Goal: Task Accomplishment & Management: Manage account settings

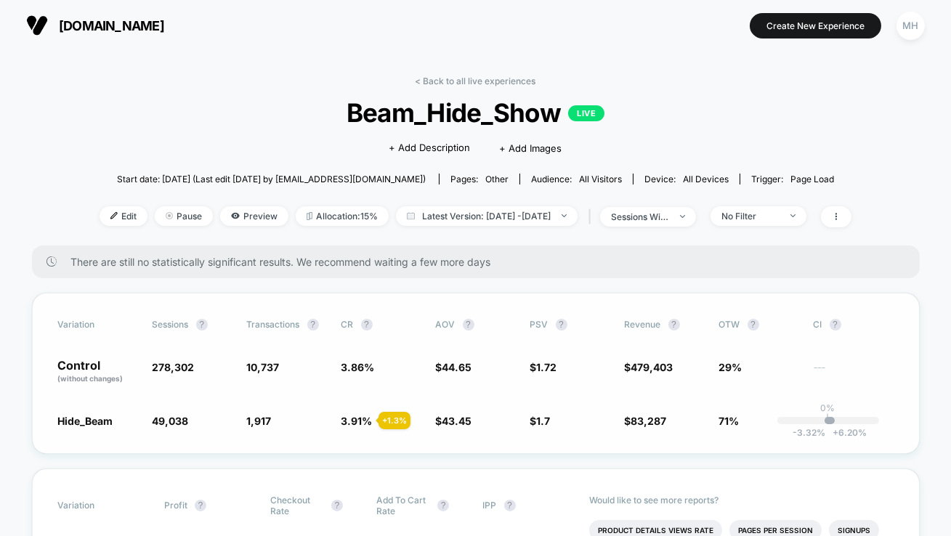
click at [535, 420] on span "$ 1.7 - 1.4 %" at bounding box center [540, 421] width 20 height 12
click at [578, 217] on span "Latest Version: [DATE] - [DATE]" at bounding box center [487, 216] width 182 height 20
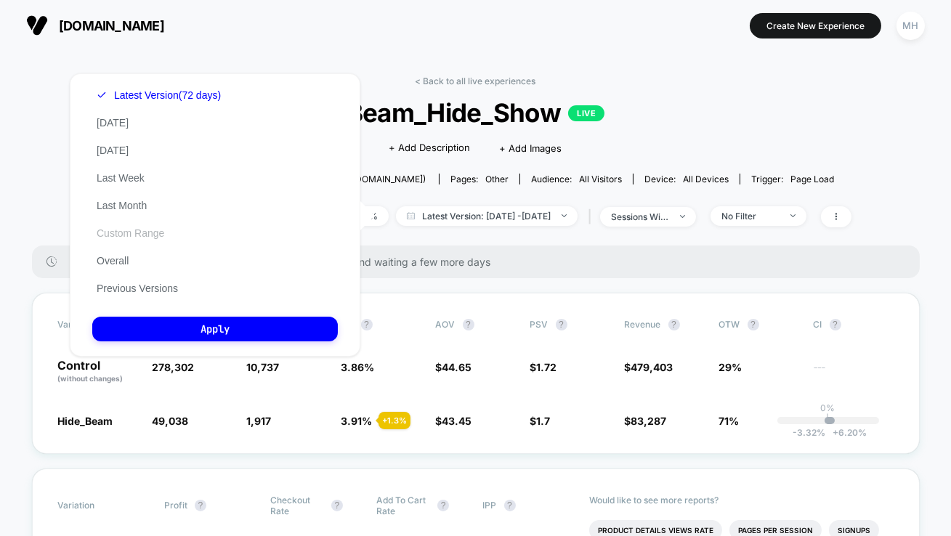
click at [140, 231] on button "Custom Range" at bounding box center [130, 233] width 76 height 13
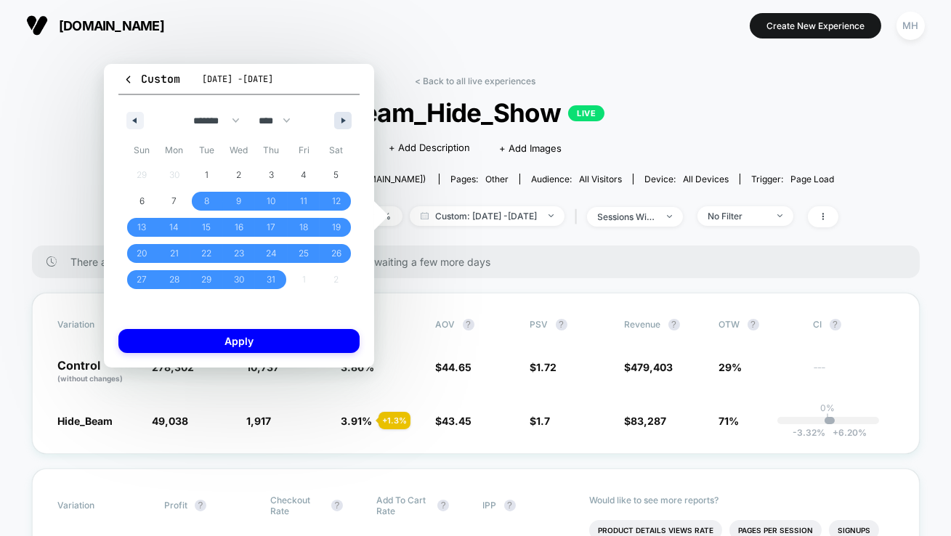
click at [342, 124] on button "button" at bounding box center [342, 120] width 17 height 17
select select "*"
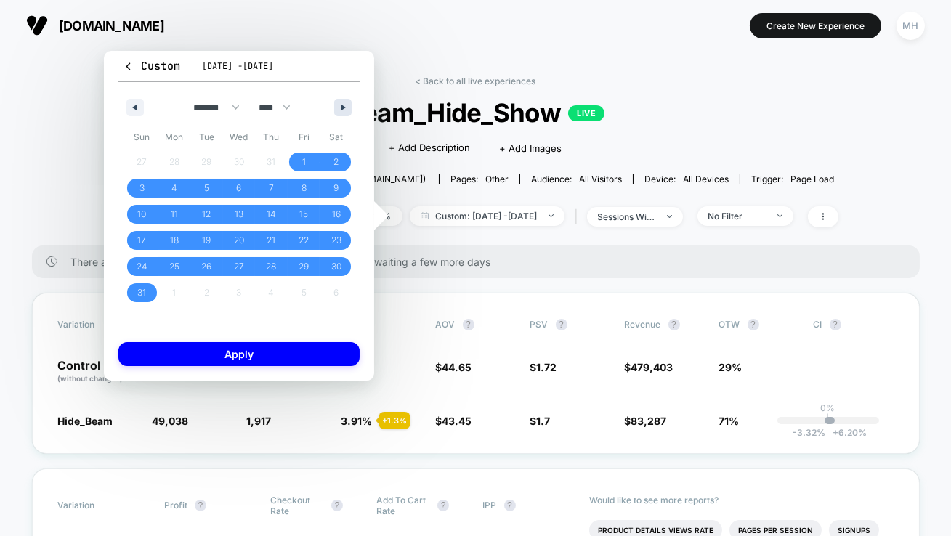
click at [342, 124] on div "******* ******** ***** ***** *** **** **** ****** ********* ******* ******** **…" at bounding box center [238, 104] width 241 height 44
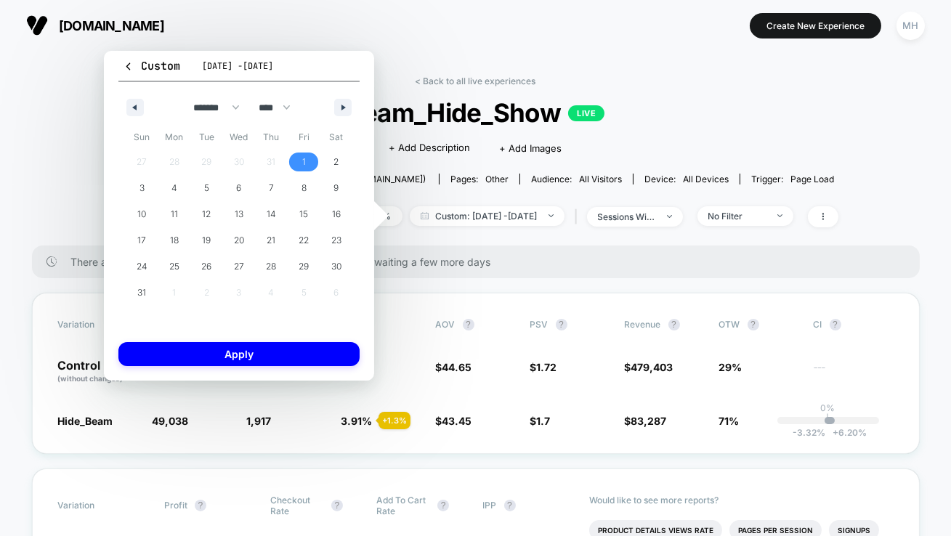
click at [296, 164] on span "1" at bounding box center [304, 162] width 33 height 19
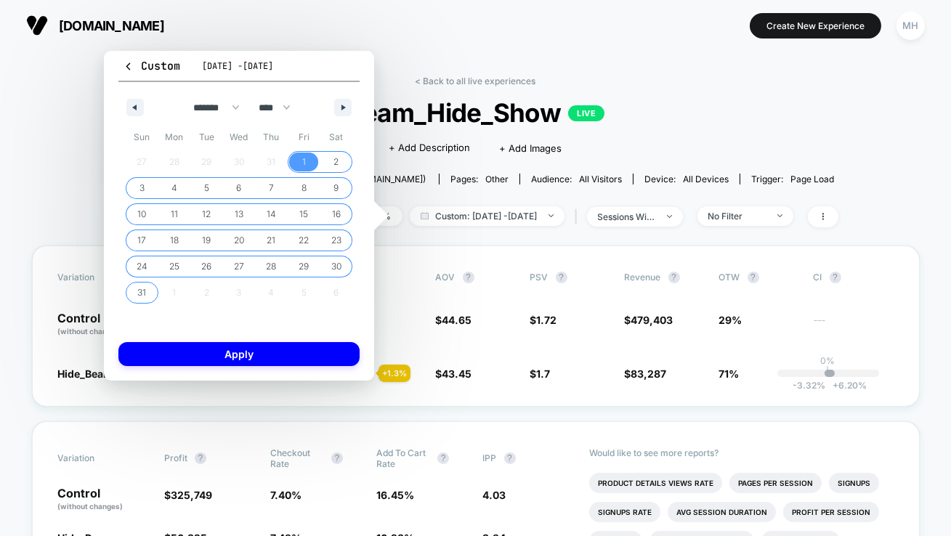
click at [144, 286] on span "31" at bounding box center [141, 293] width 9 height 26
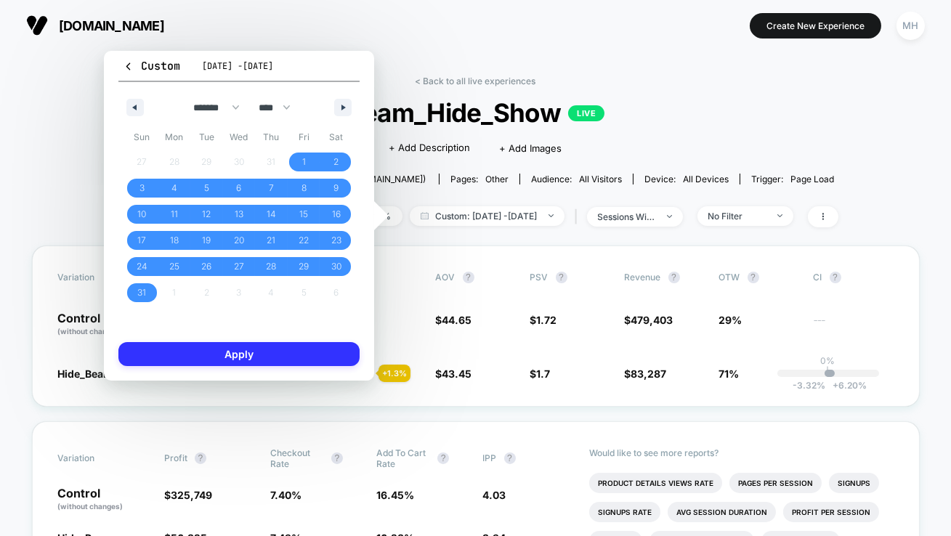
click at [169, 353] on button "Apply" at bounding box center [238, 354] width 241 height 24
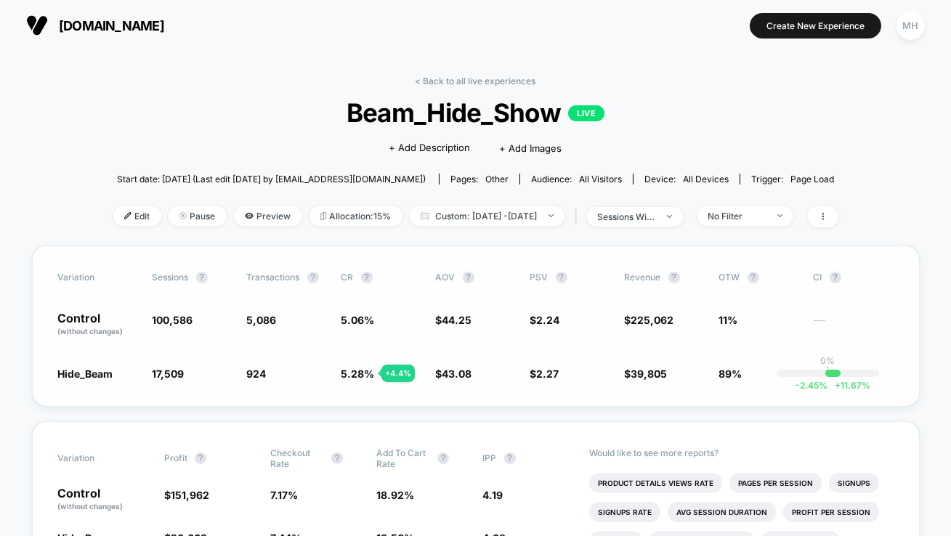
click at [355, 378] on span "5.28 %" at bounding box center [358, 374] width 33 height 12
click at [499, 216] on span "Custom: [DATE] - [DATE]" at bounding box center [487, 216] width 155 height 20
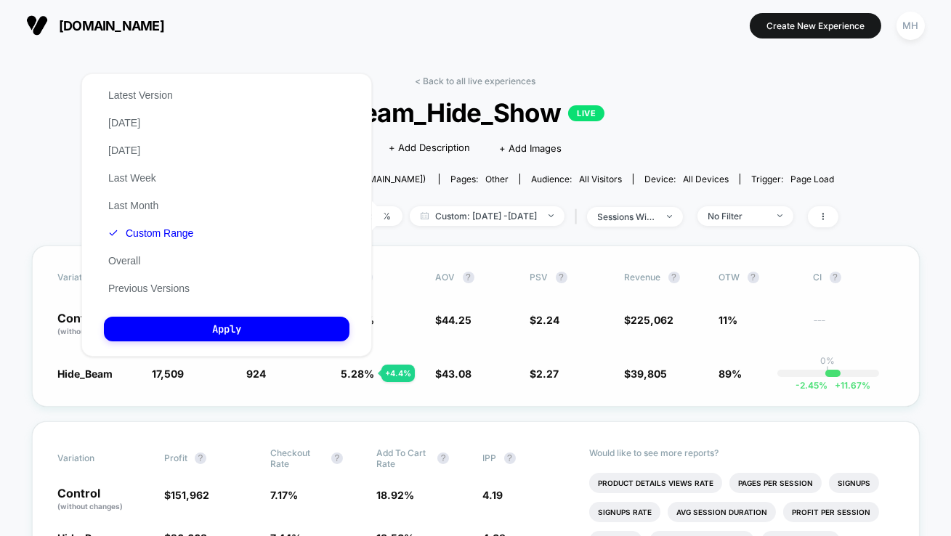
click at [520, 356] on div "Variation Sessions ? Transactions ? CR ? AOV ? PSV ? Revenue ? OTW ? CI ? Contr…" at bounding box center [476, 326] width 888 height 161
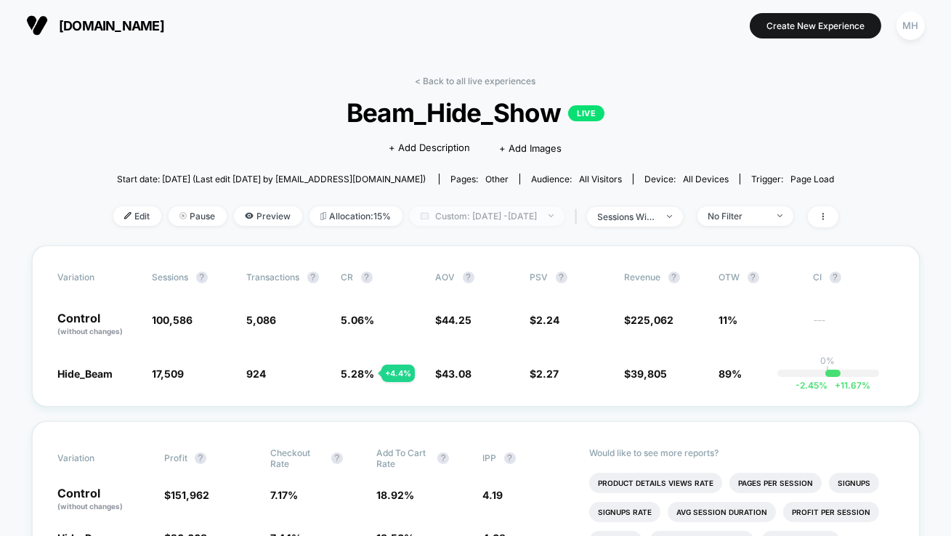
click at [565, 216] on span "Custom: [DATE] - [DATE]" at bounding box center [487, 216] width 155 height 20
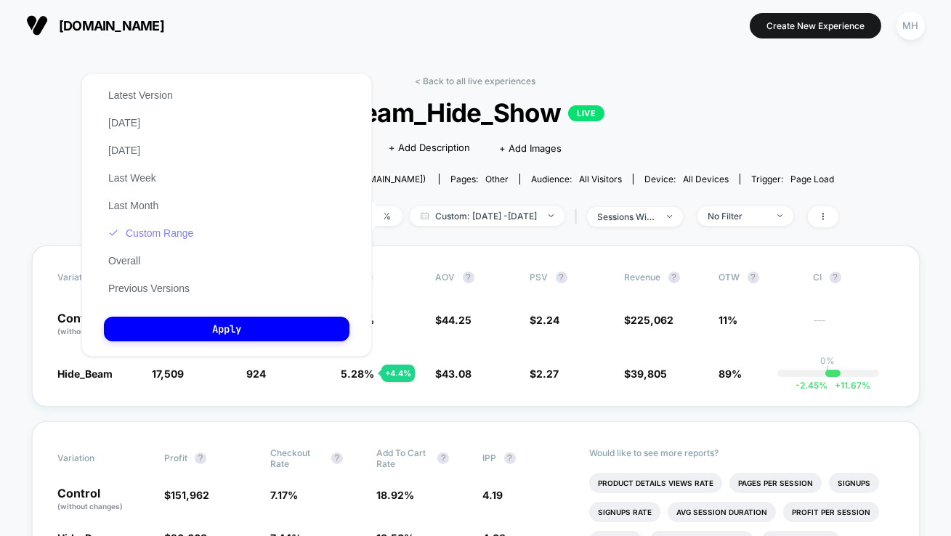
click at [172, 235] on button "Custom Range" at bounding box center [151, 233] width 94 height 13
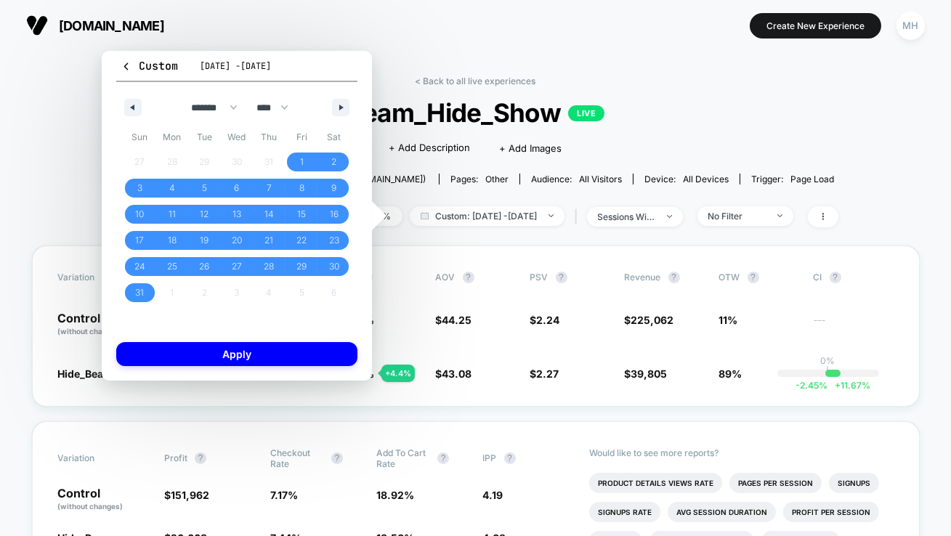
click at [515, 243] on div "< Back to all live experiences Beam_Hide_Show LIVE Click to edit experience det…" at bounding box center [475, 161] width 725 height 170
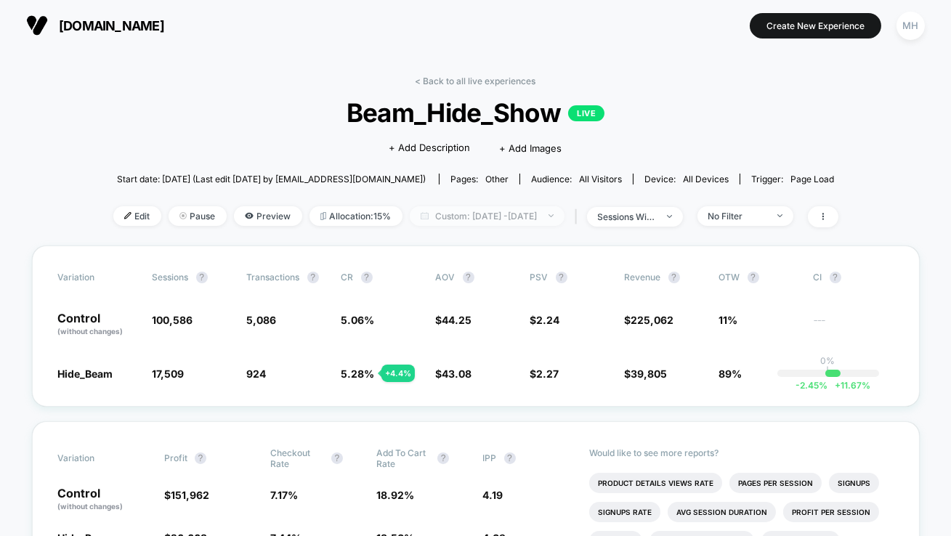
click at [558, 215] on span "Custom: [DATE] - [DATE]" at bounding box center [487, 216] width 155 height 20
select select "*"
select select "****"
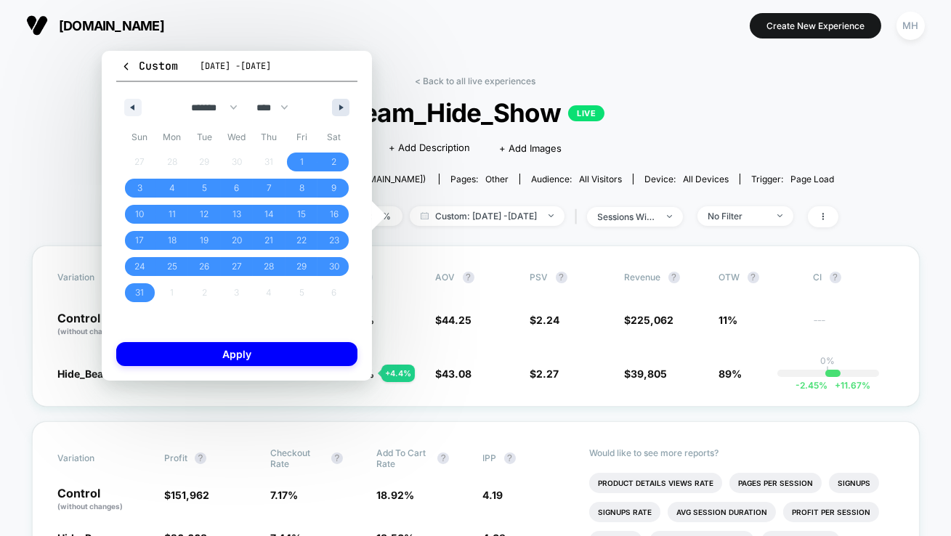
click at [339, 113] on button "button" at bounding box center [340, 107] width 17 height 17
select select "*"
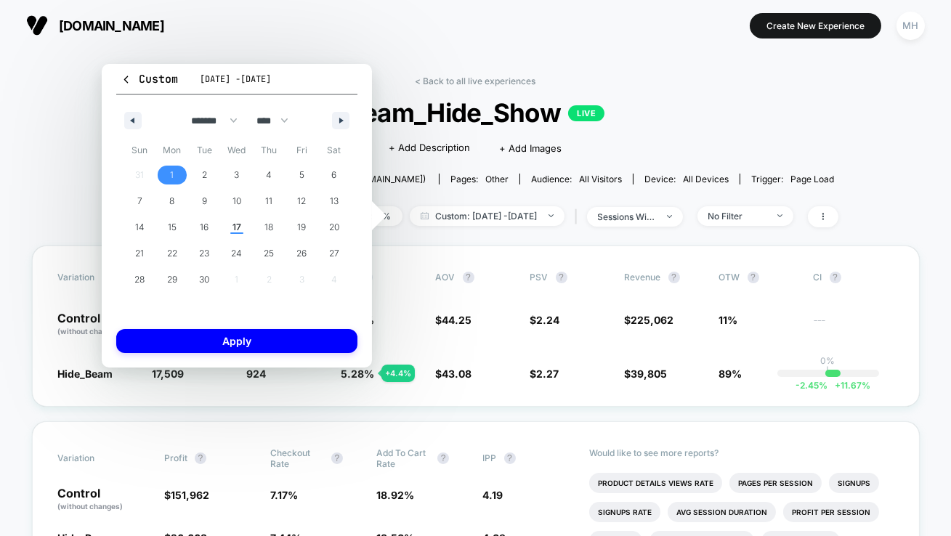
click at [172, 172] on span "1" at bounding box center [172, 175] width 4 height 26
click at [237, 228] on span "17" at bounding box center [237, 227] width 9 height 26
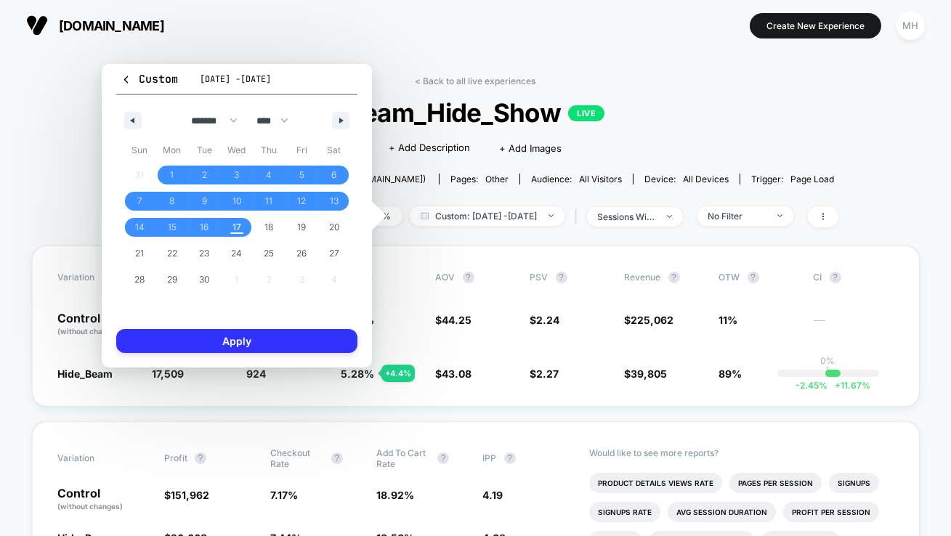
click at [266, 345] on button "Apply" at bounding box center [236, 341] width 241 height 24
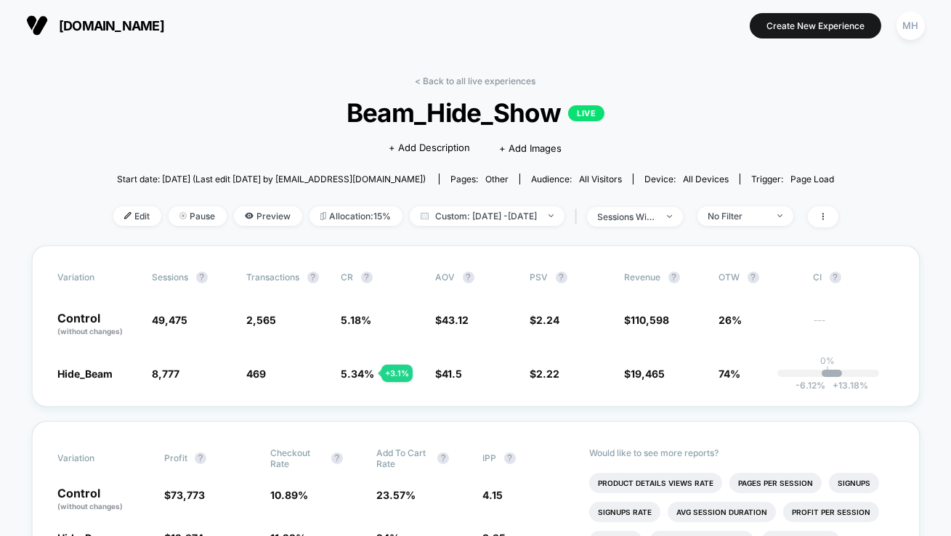
click at [521, 203] on div "< Back to all live experiences Beam_Hide_Show LIVE Click to edit experience det…" at bounding box center [475, 161] width 725 height 170
click at [522, 225] on div "Edit Pause Preview Allocation: 15% Custom: [DATE] - [DATE] | sessions with impr…" at bounding box center [475, 216] width 725 height 21
click at [522, 220] on span "Custom: [DATE] - [DATE]" at bounding box center [487, 216] width 155 height 20
select select "*"
select select "****"
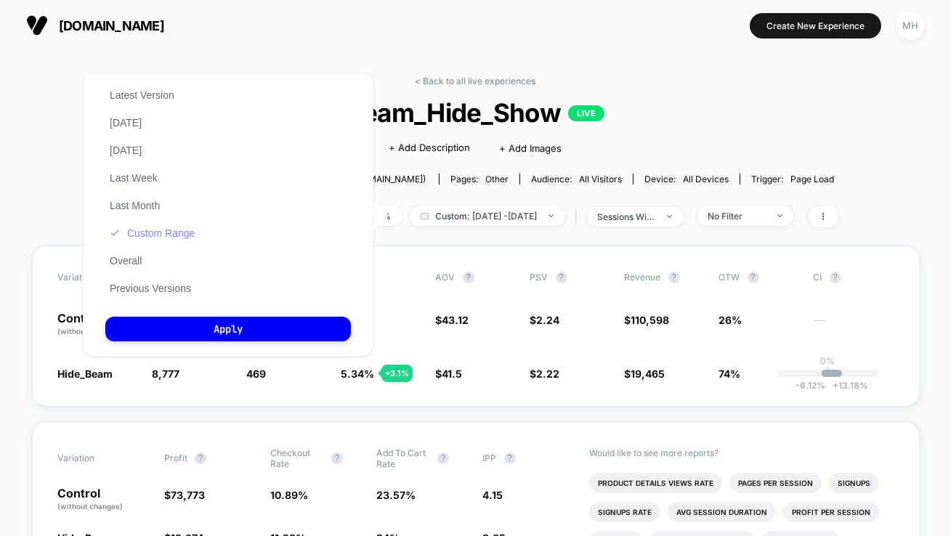
click at [163, 235] on button "Custom Range" at bounding box center [152, 233] width 94 height 13
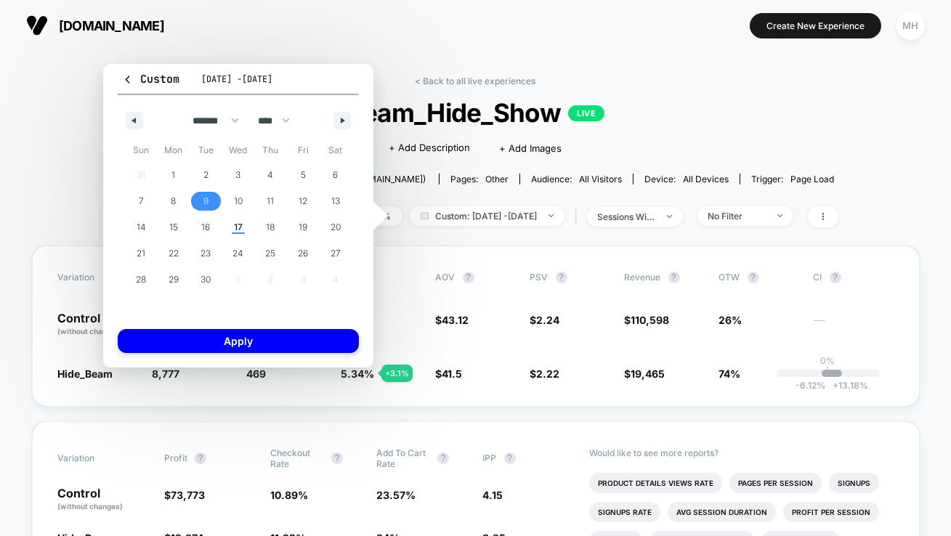
click at [211, 200] on span "9" at bounding box center [206, 201] width 33 height 19
click at [240, 231] on span "17" at bounding box center [238, 227] width 9 height 26
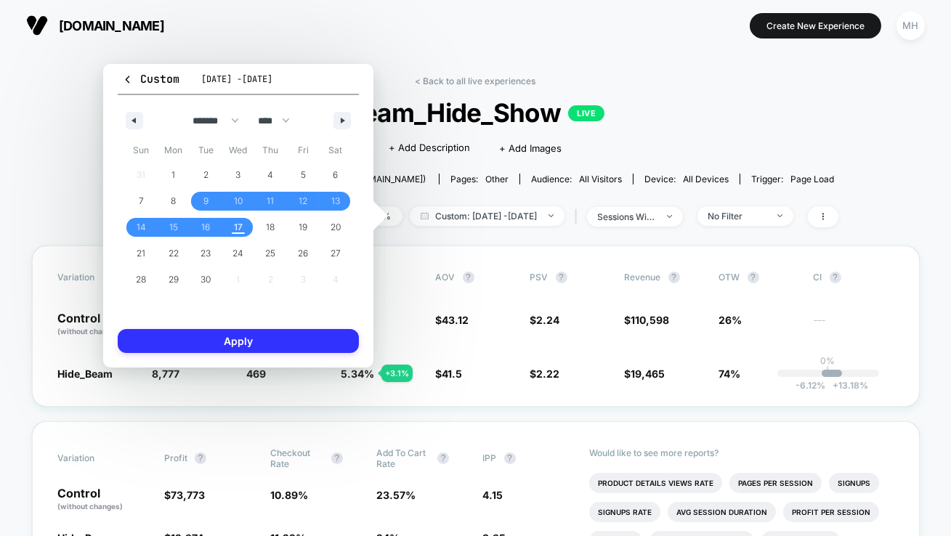
click at [302, 350] on button "Apply" at bounding box center [238, 341] width 241 height 24
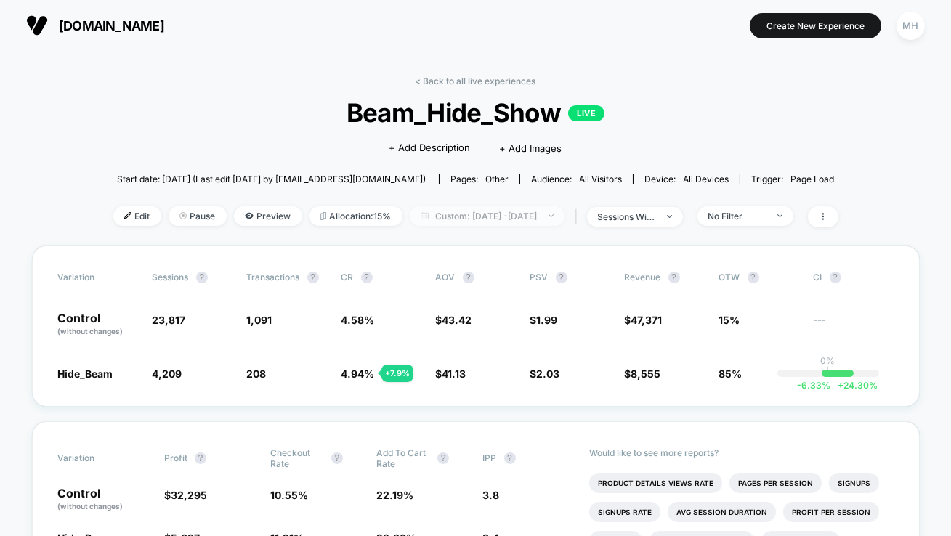
click at [501, 217] on span "Custom: [DATE] - [DATE]" at bounding box center [487, 216] width 155 height 20
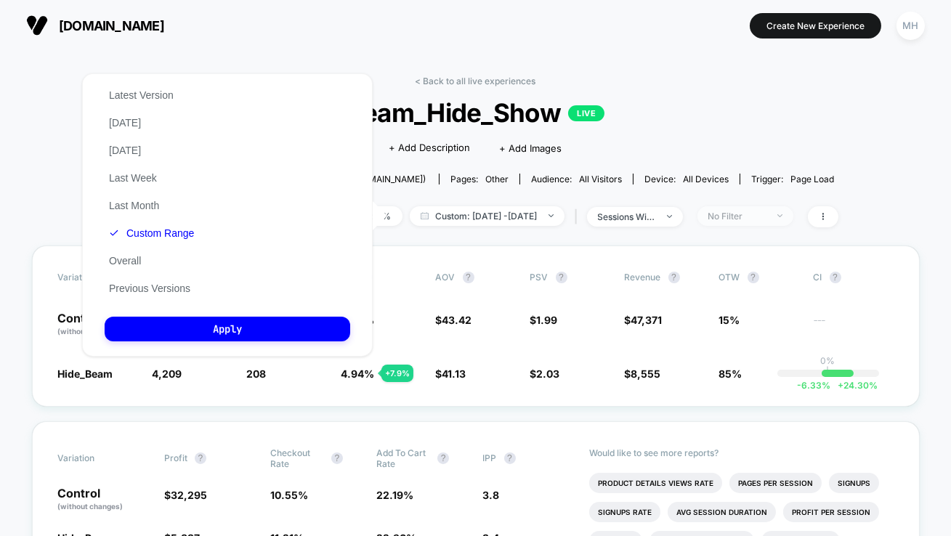
click at [737, 219] on div "No Filter" at bounding box center [738, 216] width 58 height 11
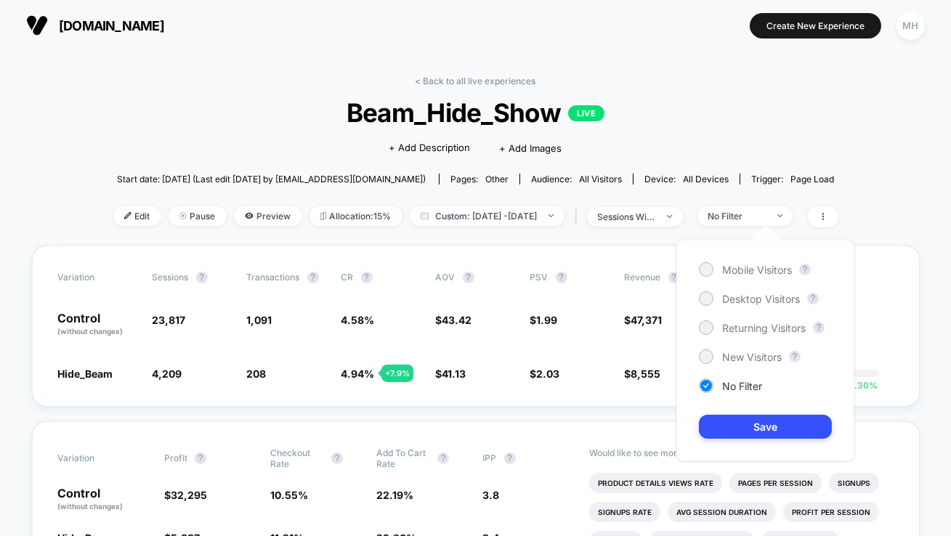
click at [706, 290] on div "Mobile Visitors ? Desktop Visitors ? Returning Visitors ? New Visitors ? No Fil…" at bounding box center [766, 351] width 178 height 222
click at [709, 302] on div at bounding box center [706, 298] width 11 height 11
click at [722, 424] on button "Save" at bounding box center [765, 427] width 133 height 24
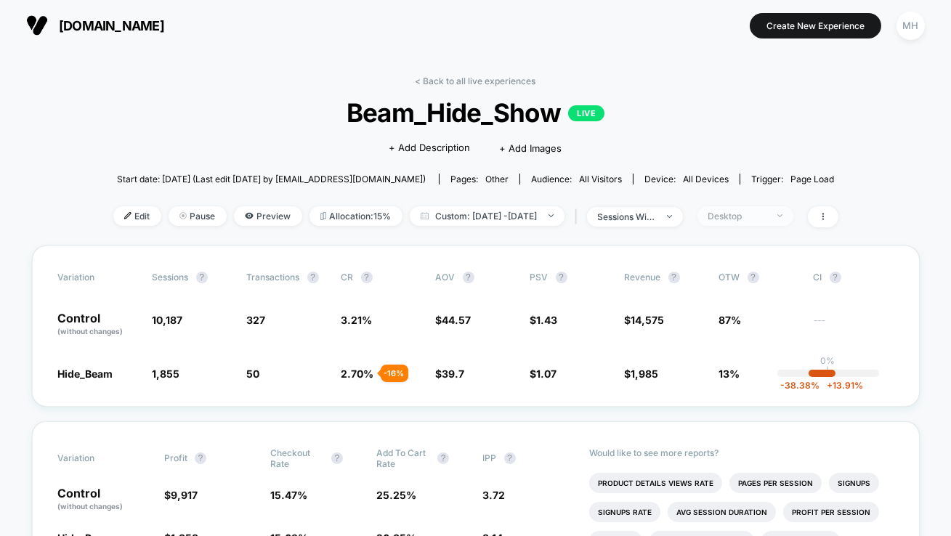
click at [767, 215] on div "Desktop" at bounding box center [738, 216] width 58 height 11
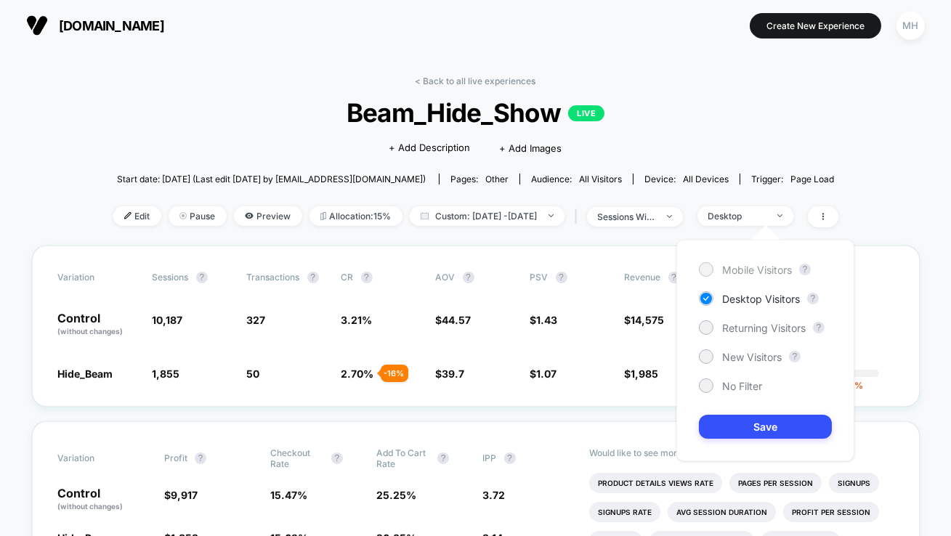
click at [703, 268] on div at bounding box center [706, 269] width 11 height 11
click at [724, 424] on button "Save" at bounding box center [765, 427] width 133 height 24
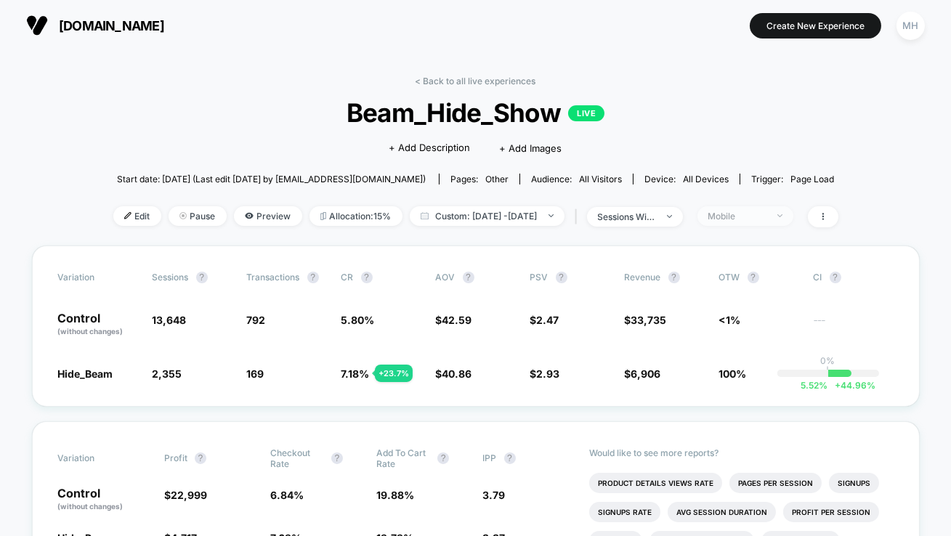
click at [735, 222] on span "Mobile" at bounding box center [746, 216] width 96 height 20
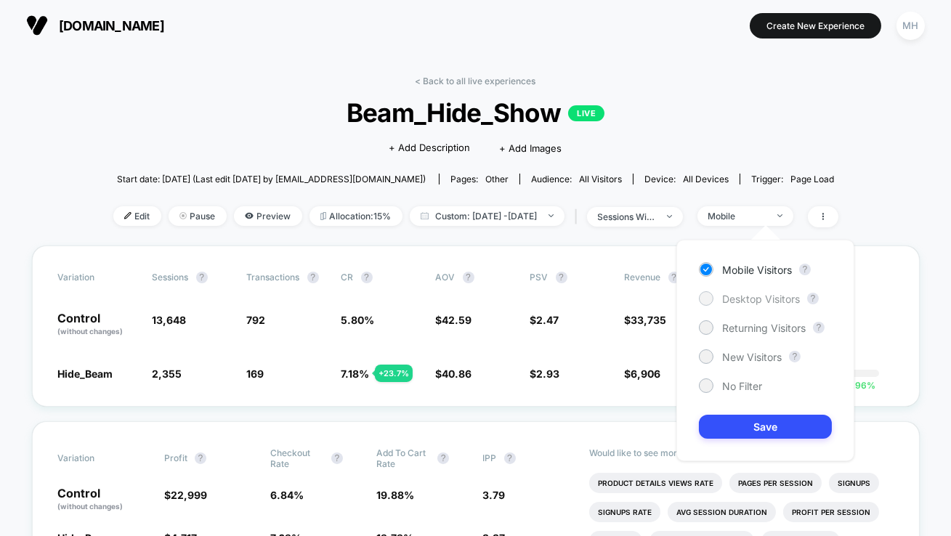
click at [700, 294] on div at bounding box center [706, 298] width 15 height 15
click at [794, 427] on button "Save" at bounding box center [765, 427] width 133 height 24
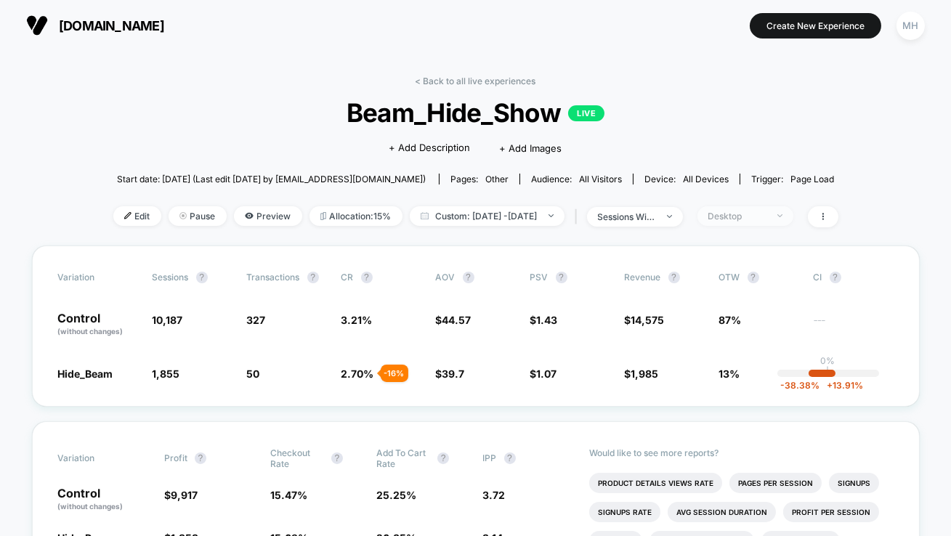
click at [767, 217] on div "Desktop" at bounding box center [738, 216] width 58 height 11
click at [756, 215] on div "Desktop" at bounding box center [738, 216] width 58 height 11
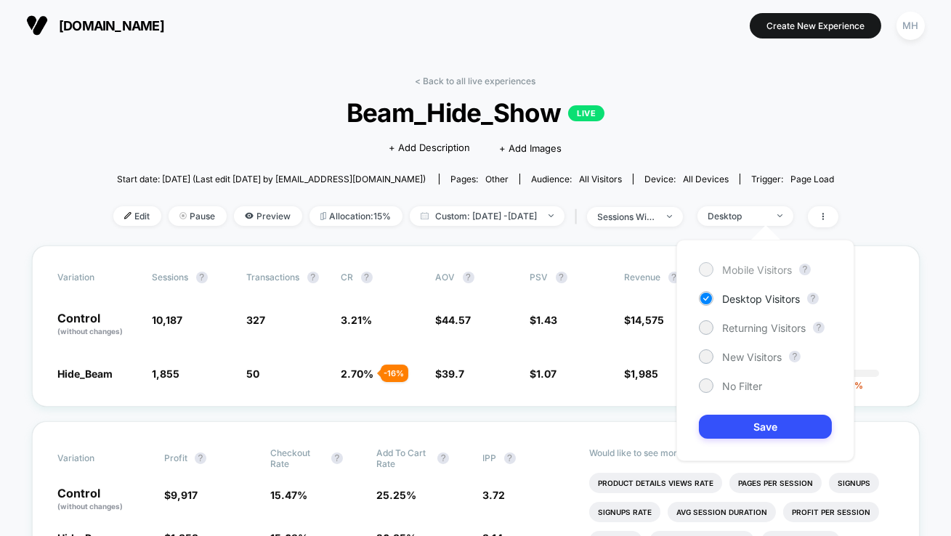
click at [703, 271] on div at bounding box center [706, 269] width 11 height 11
click at [748, 431] on button "Save" at bounding box center [765, 427] width 133 height 24
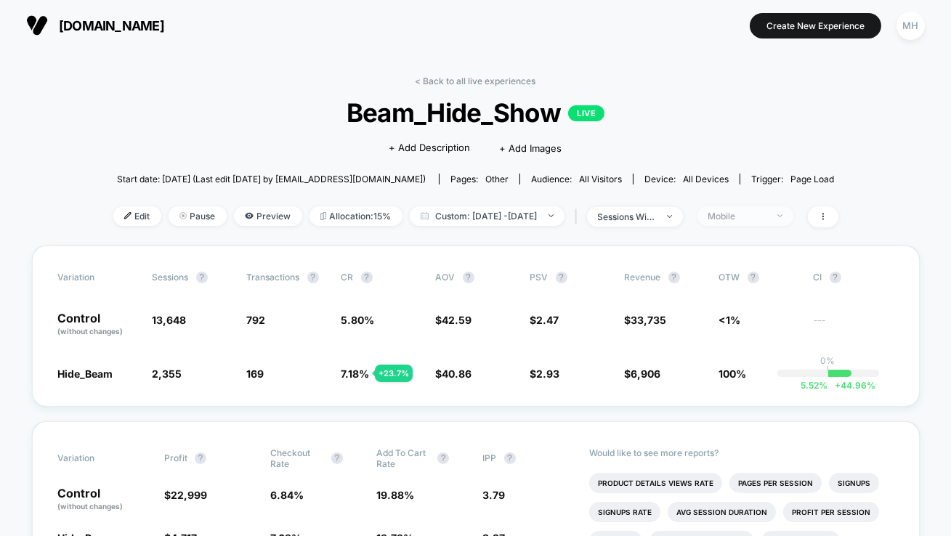
click at [751, 211] on div "Mobile" at bounding box center [738, 216] width 58 height 11
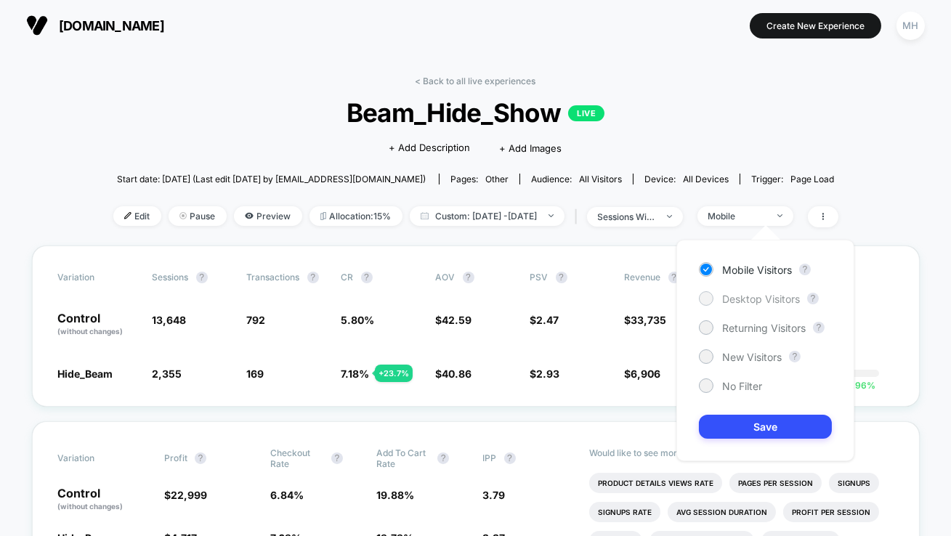
click at [711, 294] on div at bounding box center [706, 298] width 15 height 15
click at [717, 421] on button "Save" at bounding box center [765, 427] width 133 height 24
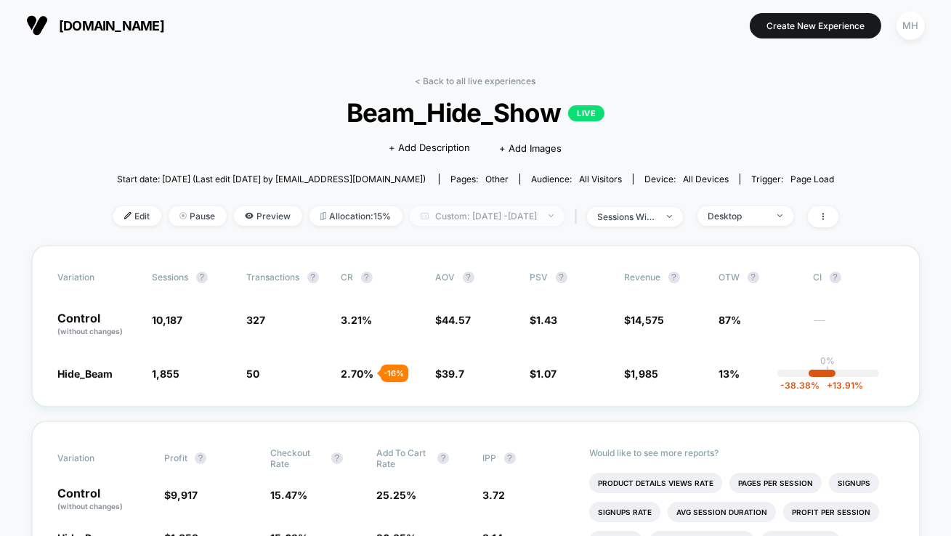
click at [538, 219] on span "Custom: [DATE] - [DATE]" at bounding box center [487, 216] width 155 height 20
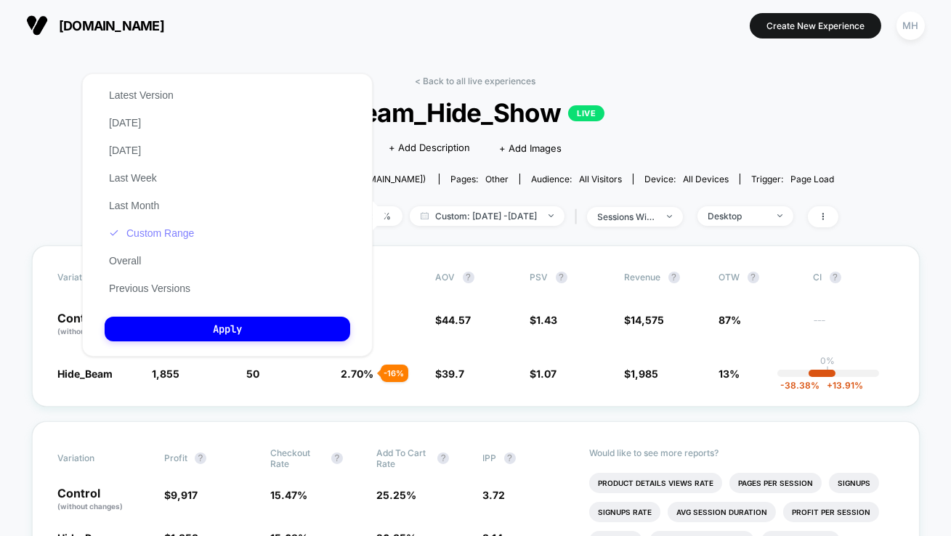
click at [145, 233] on button "Custom Range" at bounding box center [152, 233] width 94 height 13
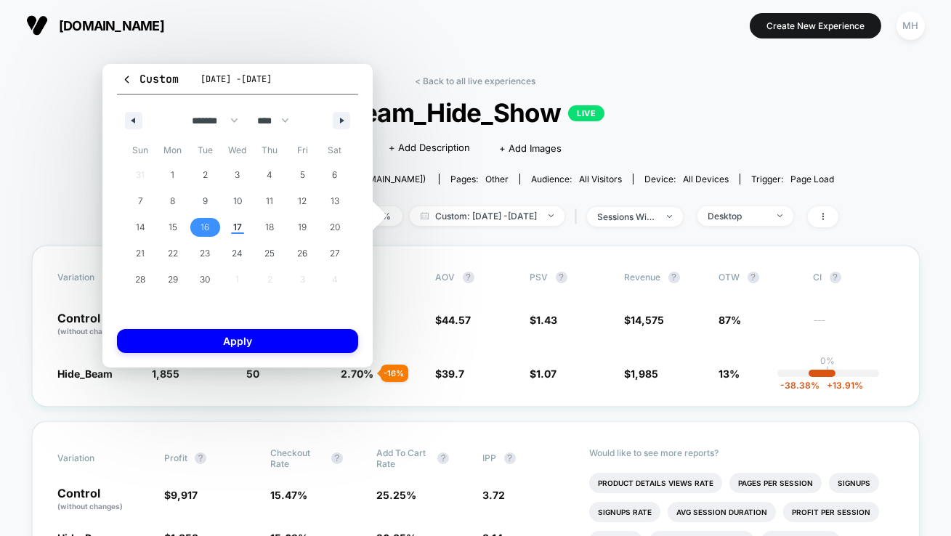
click at [204, 217] on span "16" at bounding box center [205, 227] width 9 height 26
click at [211, 331] on button "Apply" at bounding box center [237, 341] width 241 height 24
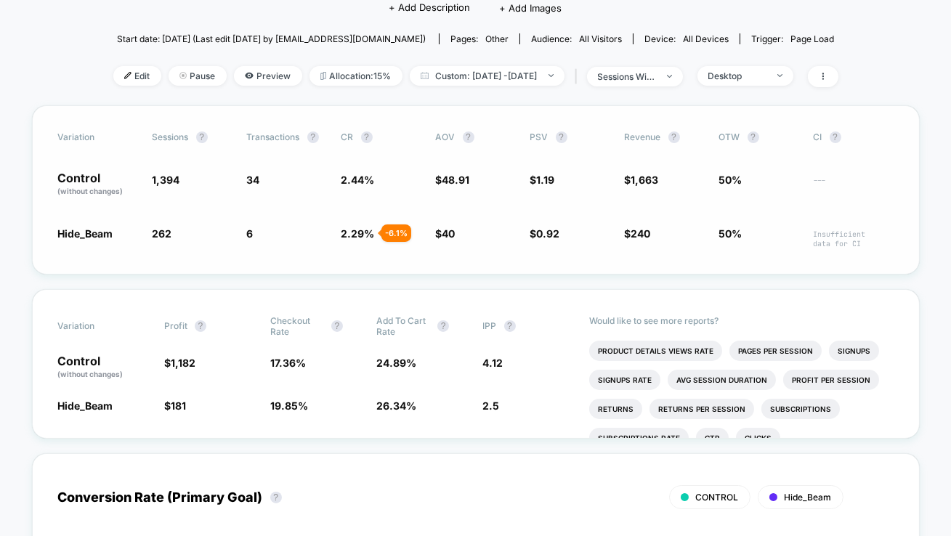
scroll to position [24, 0]
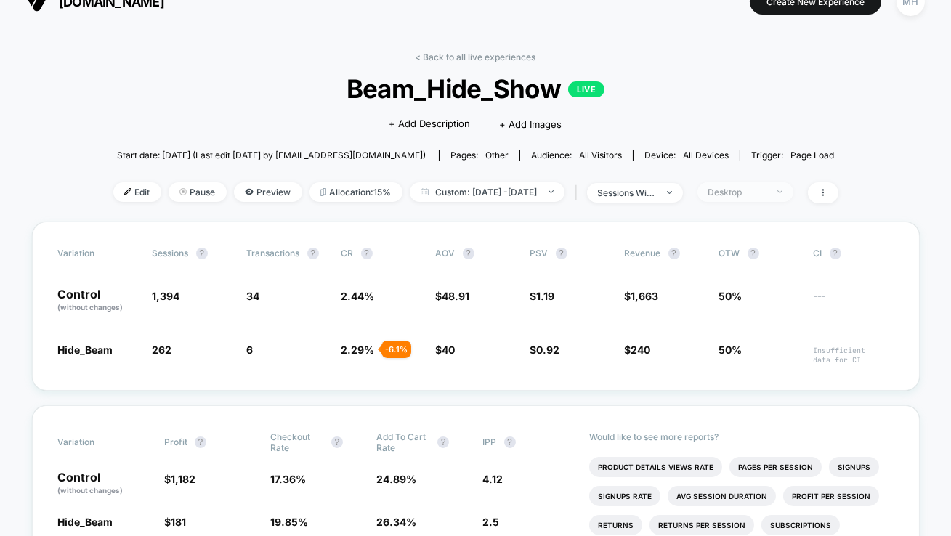
click at [746, 189] on div "Desktop" at bounding box center [738, 192] width 58 height 11
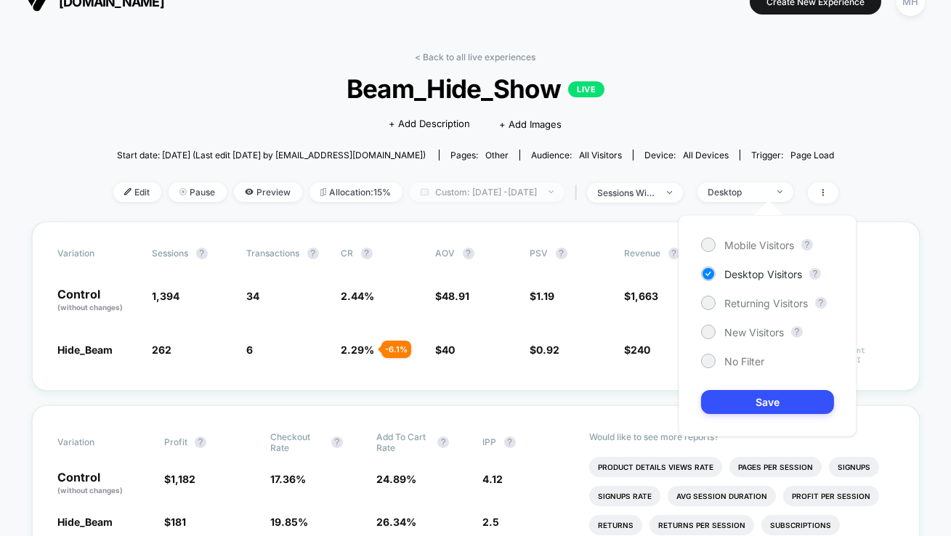
click at [528, 188] on span "Custom: [DATE] - [DATE]" at bounding box center [487, 192] width 155 height 20
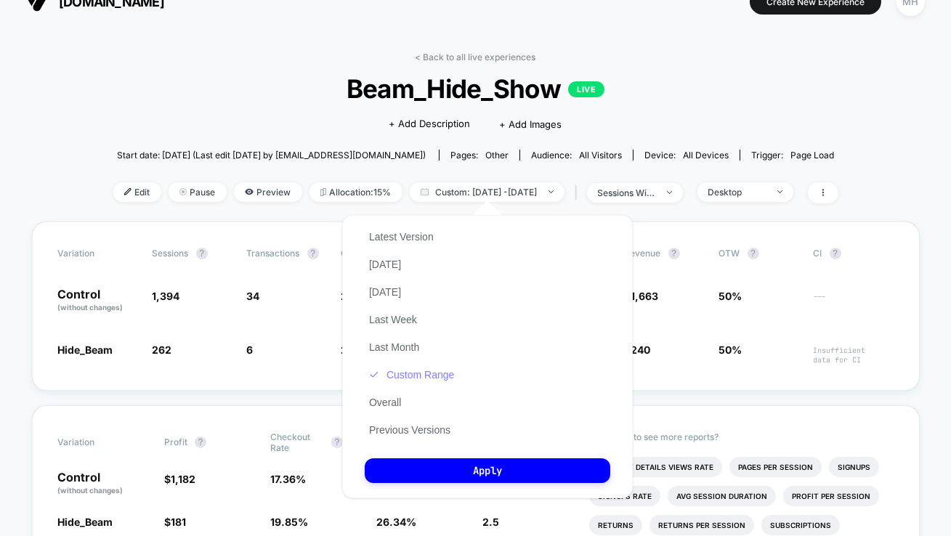
click at [409, 374] on button "Custom Range" at bounding box center [412, 374] width 94 height 13
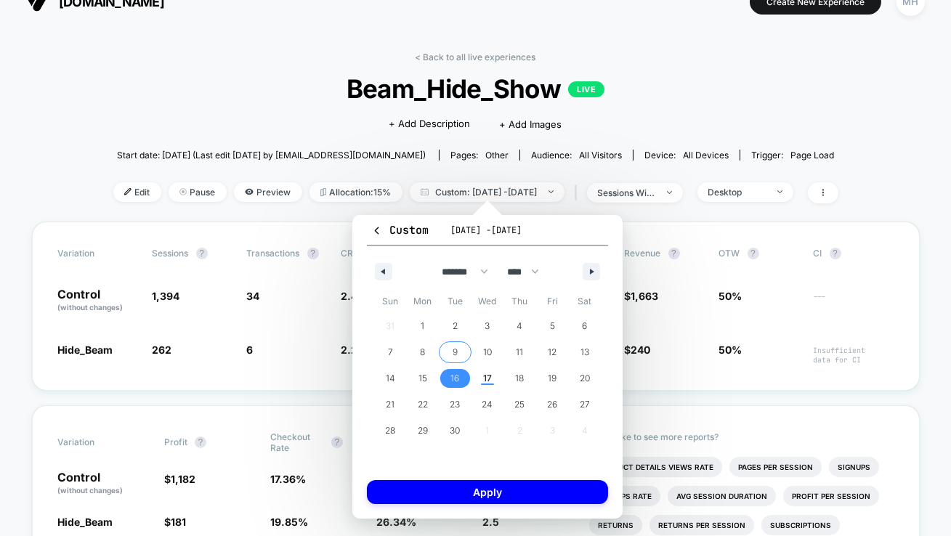
click at [461, 356] on span "9" at bounding box center [455, 352] width 33 height 19
click at [485, 379] on span "17" at bounding box center [487, 379] width 9 height 26
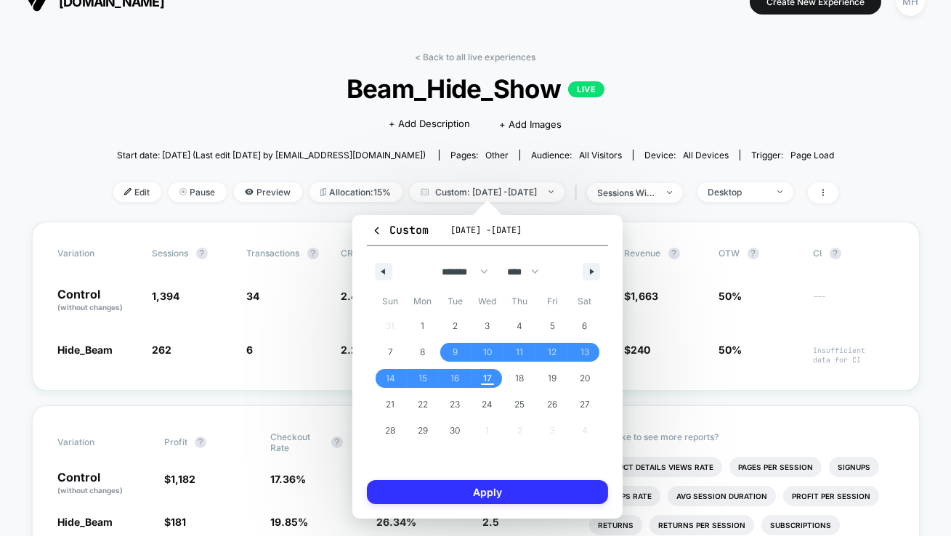
click at [512, 496] on button "Apply" at bounding box center [487, 492] width 241 height 24
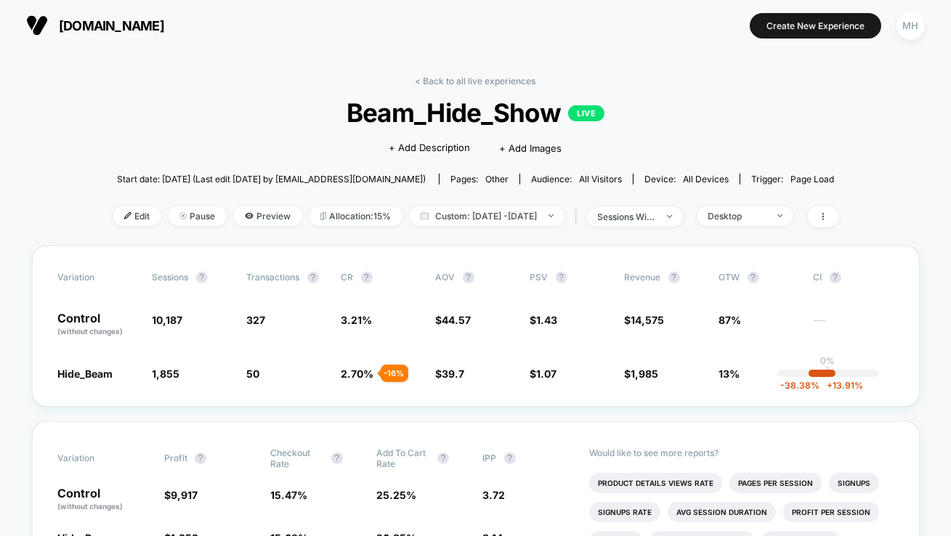
click at [433, 226] on div "Edit Pause Preview Allocation: 15% Custom: [DATE] - [DATE] | sessions with impr…" at bounding box center [475, 216] width 725 height 21
click at [431, 214] on span "Custom: [DATE] - [DATE]" at bounding box center [487, 216] width 155 height 20
select select "*"
select select "****"
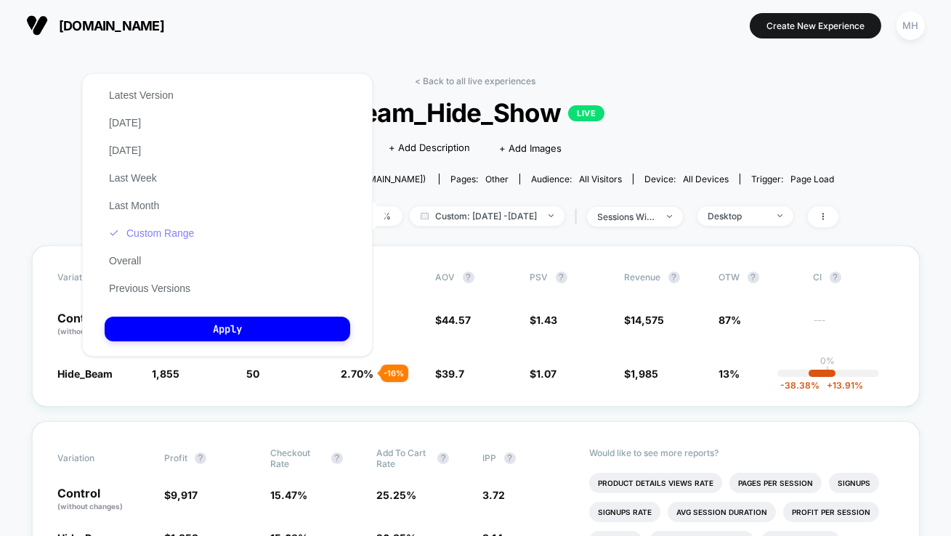
click at [166, 231] on button "Custom Range" at bounding box center [152, 233] width 94 height 13
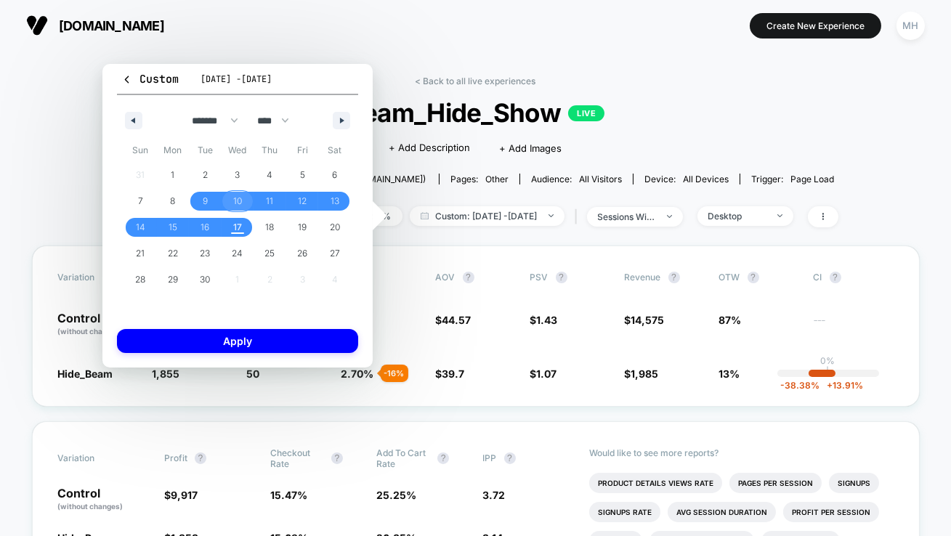
click at [237, 205] on span "10" at bounding box center [237, 201] width 9 height 26
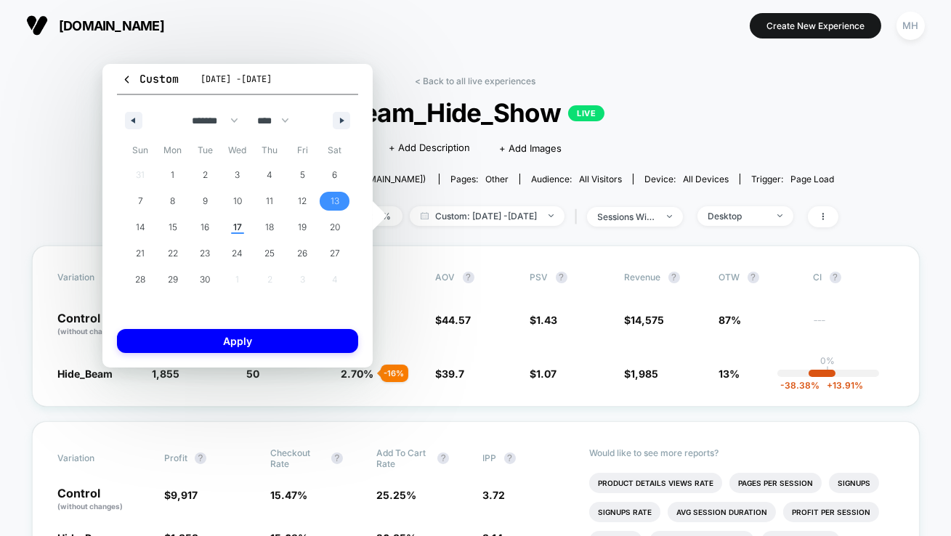
click at [328, 209] on span "13" at bounding box center [334, 201] width 33 height 19
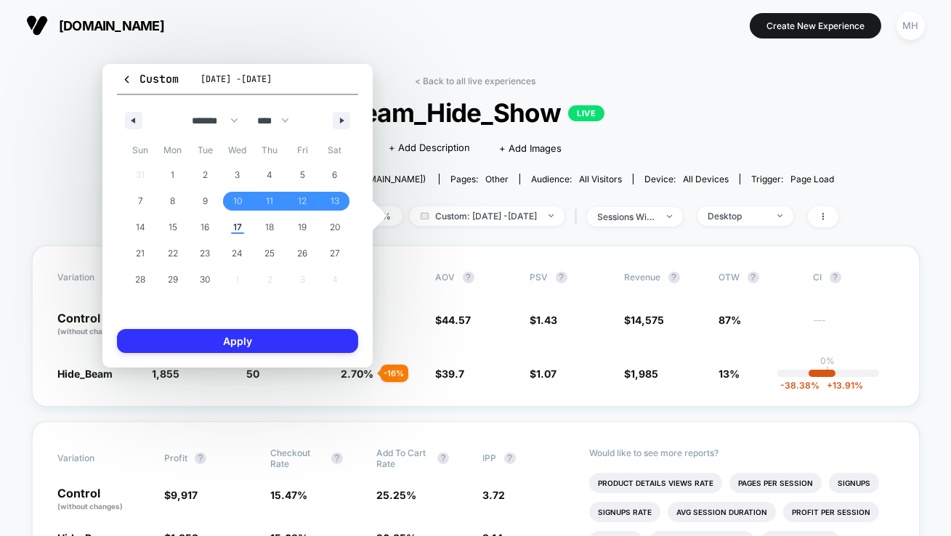
click at [323, 339] on button "Apply" at bounding box center [237, 341] width 241 height 24
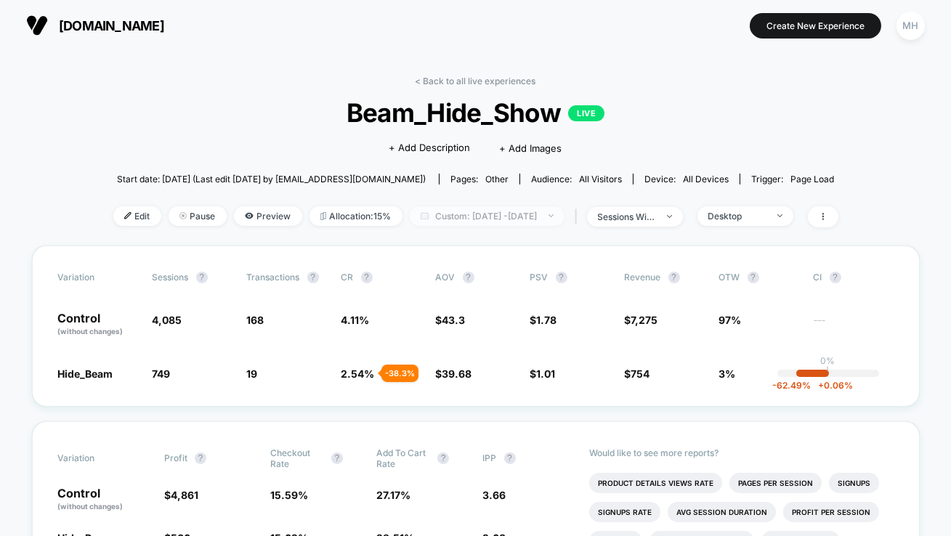
click at [565, 219] on span "Custom: [DATE] - [DATE]" at bounding box center [487, 216] width 155 height 20
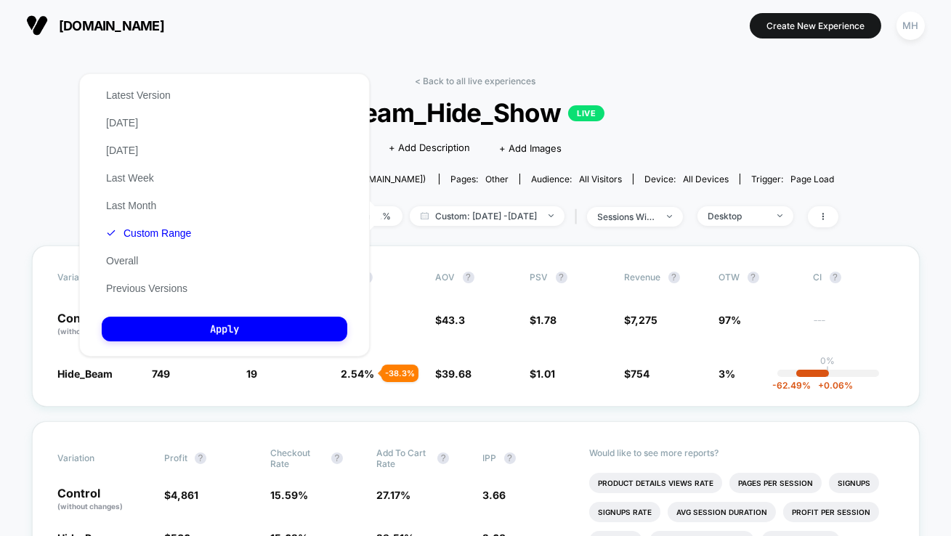
click at [264, 47] on div "[DOMAIN_NAME] Create New Experience MH" at bounding box center [475, 25] width 951 height 51
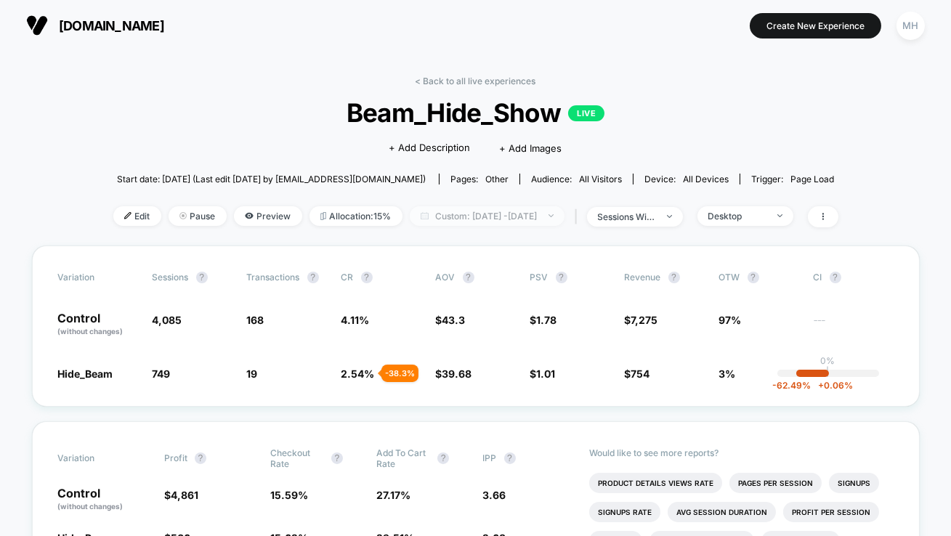
click at [423, 211] on span "Custom: [DATE] - [DATE]" at bounding box center [487, 216] width 155 height 20
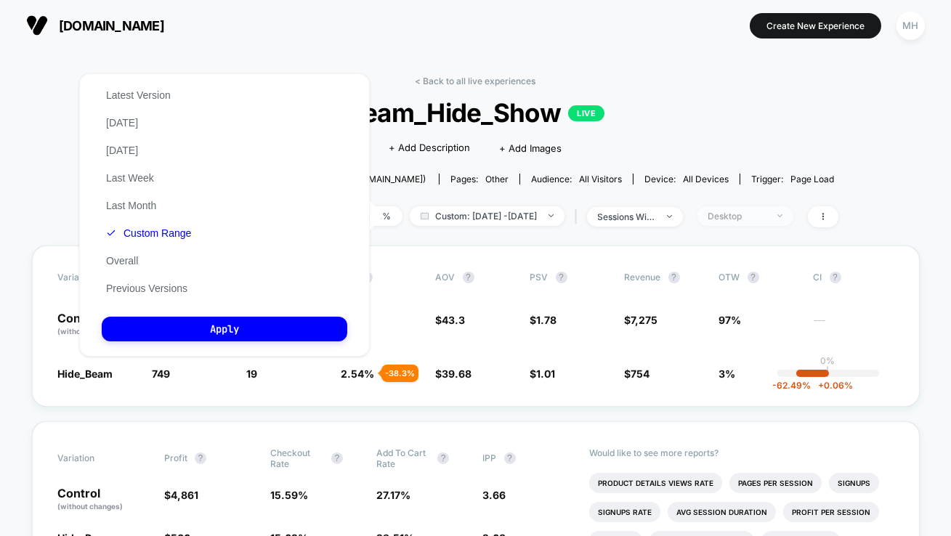
click at [776, 222] on span "Desktop" at bounding box center [746, 216] width 96 height 20
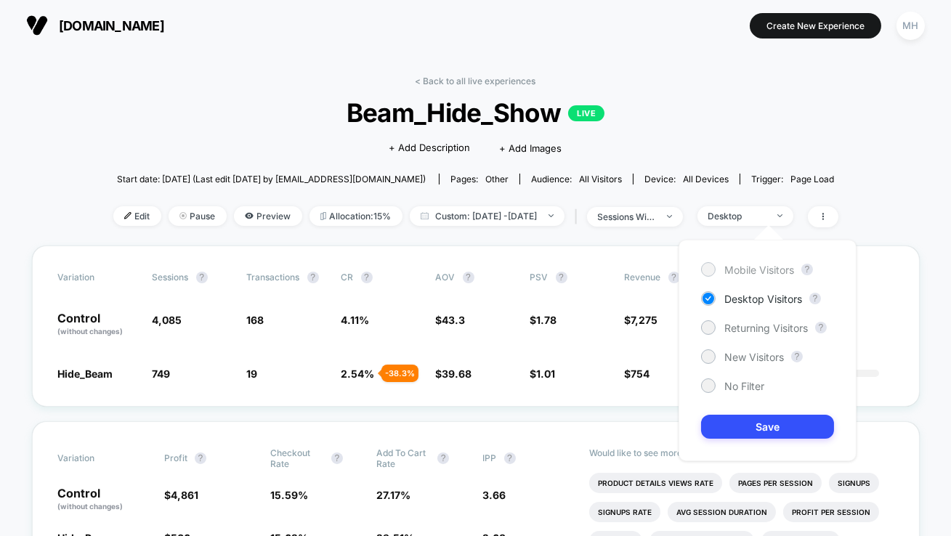
click at [704, 265] on div at bounding box center [708, 269] width 11 height 11
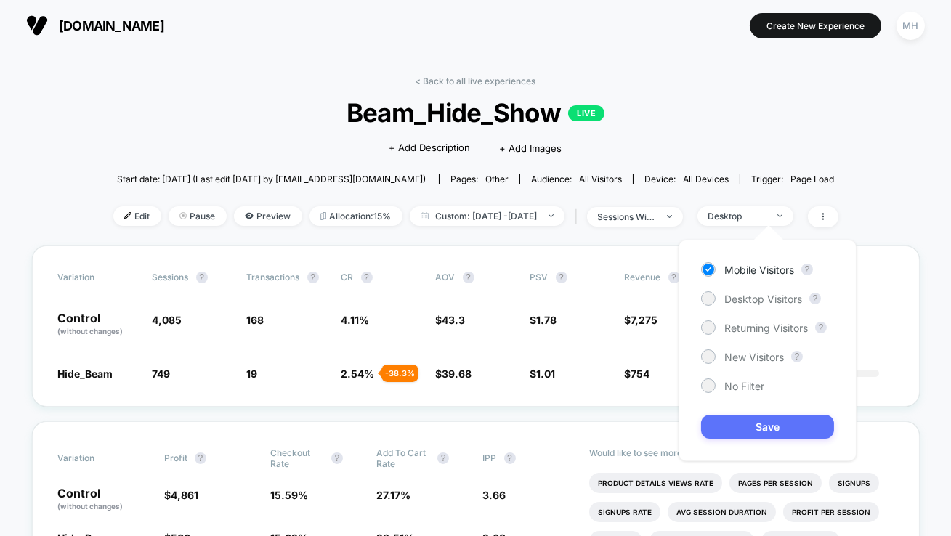
click at [722, 424] on button "Save" at bounding box center [767, 427] width 133 height 24
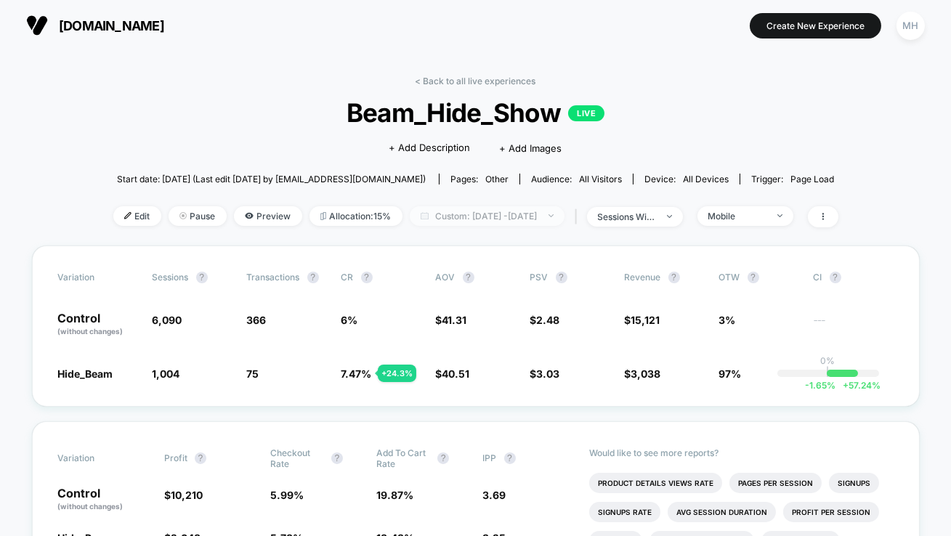
click at [536, 219] on span "Custom: [DATE] - [DATE]" at bounding box center [487, 216] width 155 height 20
select select "*"
select select "****"
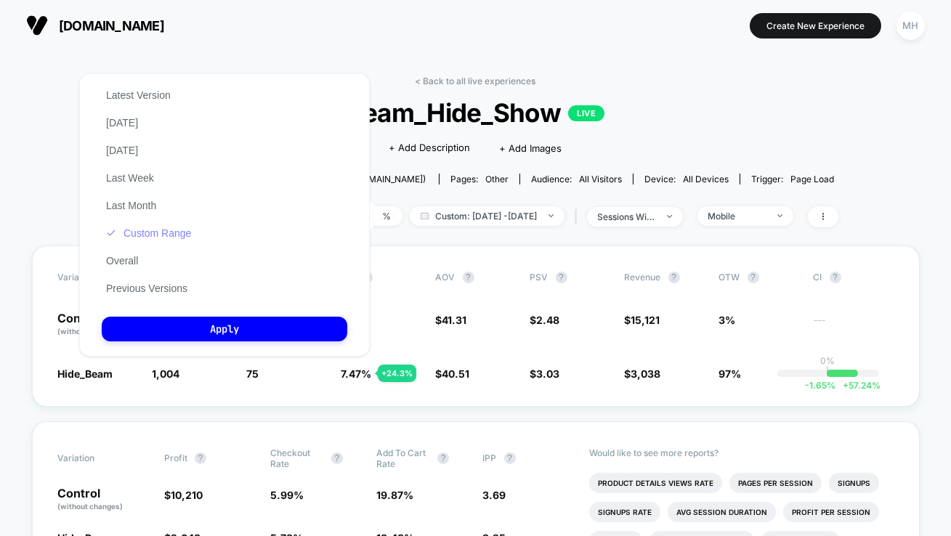
click at [149, 234] on button "Custom Range" at bounding box center [149, 233] width 94 height 13
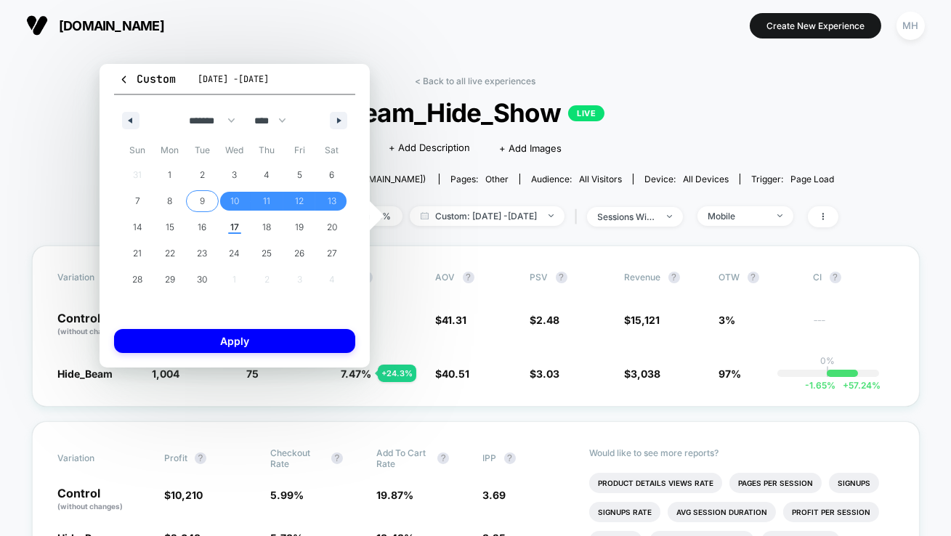
click at [200, 203] on span "9" at bounding box center [202, 201] width 5 height 26
click at [233, 226] on span "17" at bounding box center [234, 227] width 9 height 26
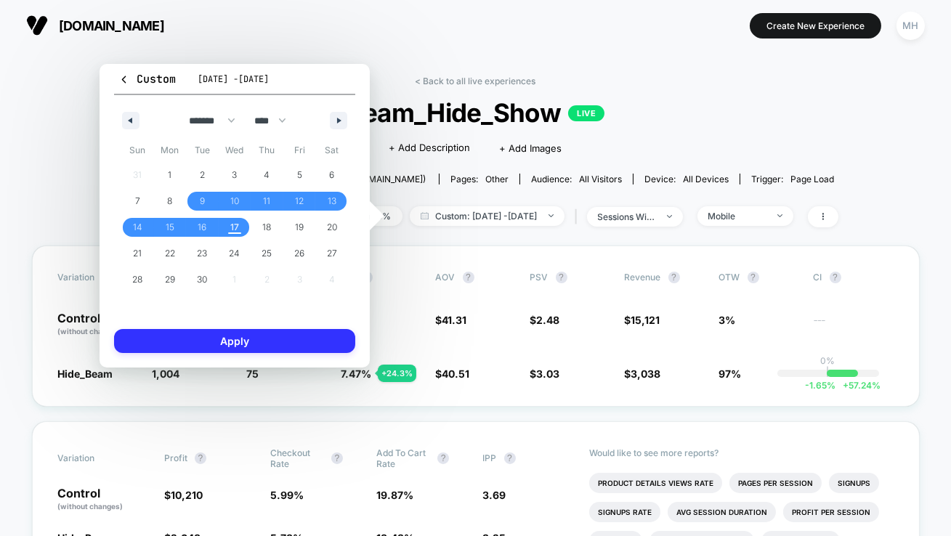
click at [286, 336] on button "Apply" at bounding box center [234, 341] width 241 height 24
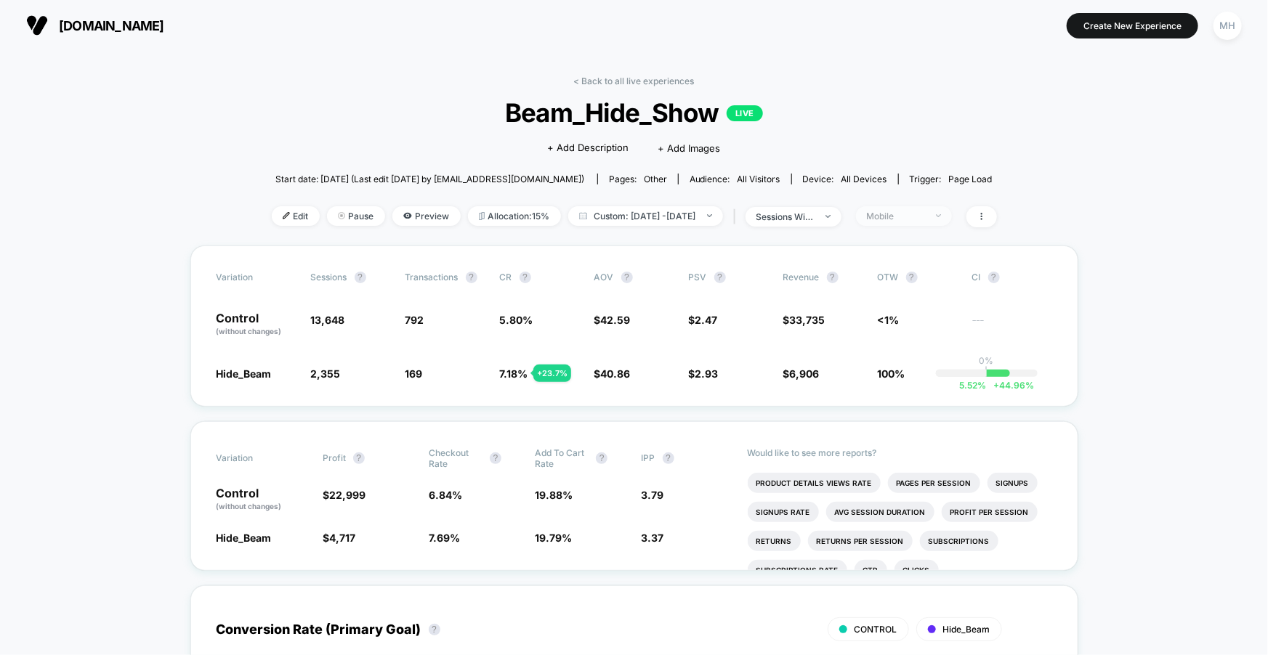
click at [950, 216] on span "Mobile" at bounding box center [904, 216] width 96 height 20
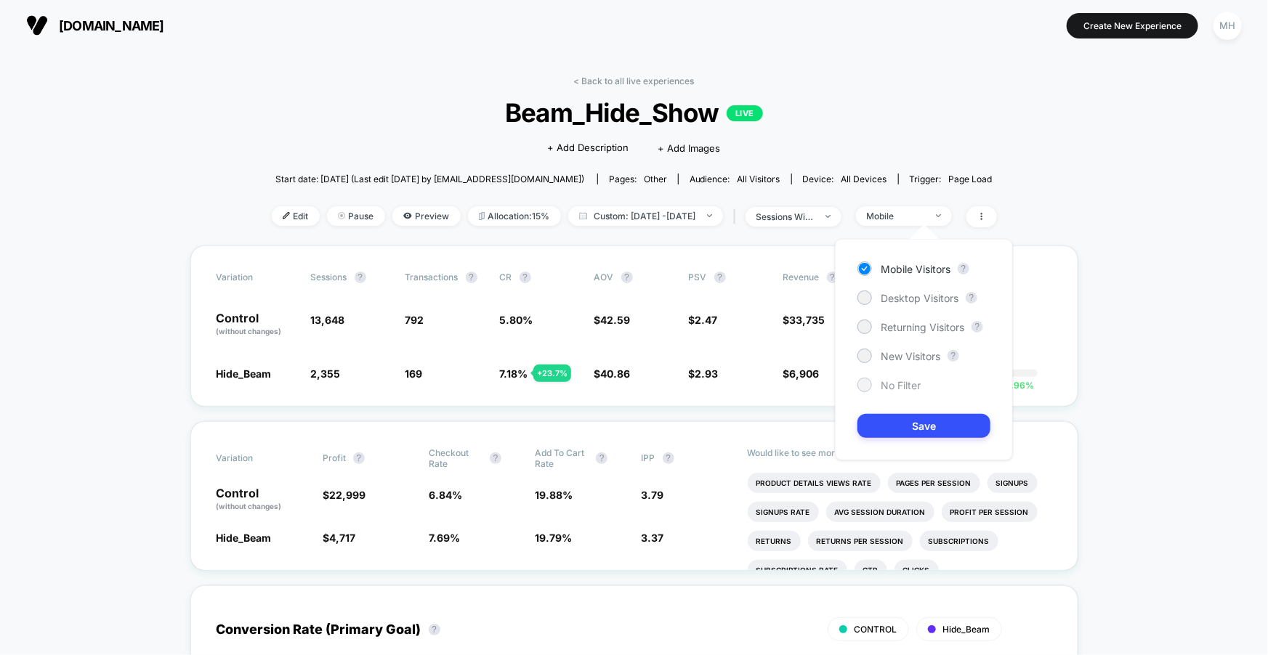
click at [862, 378] on div at bounding box center [864, 385] width 15 height 15
click at [884, 422] on button "Save" at bounding box center [923, 426] width 133 height 24
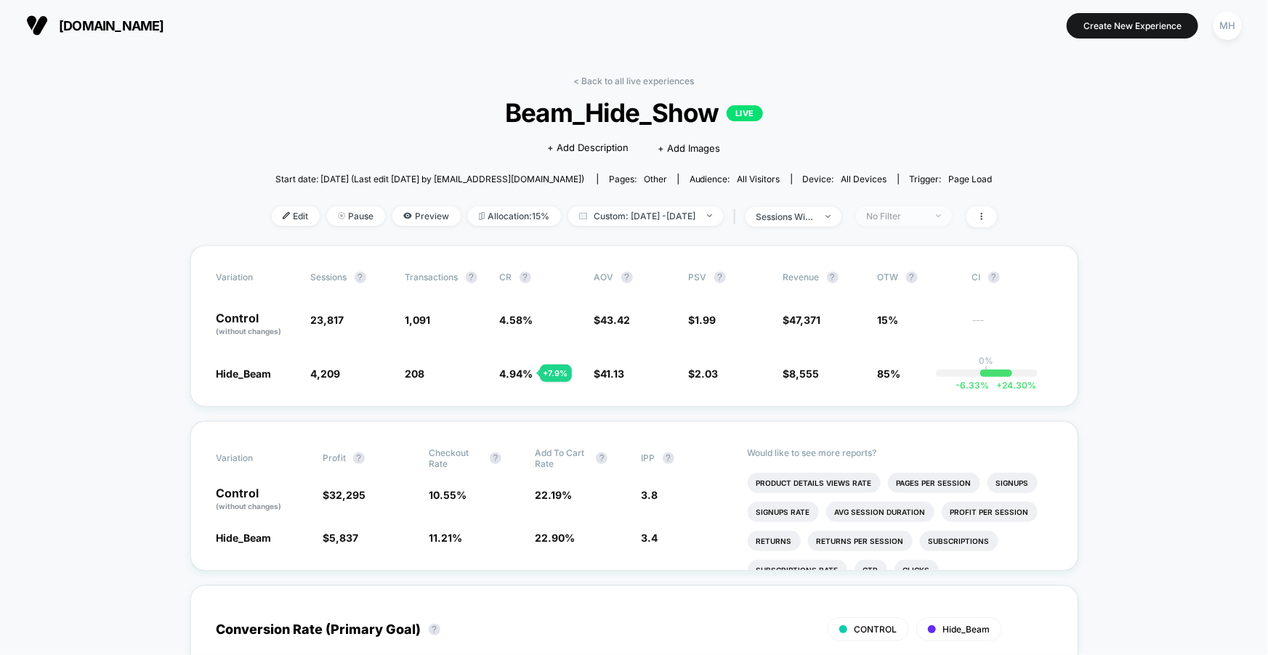
click at [900, 218] on div "No Filter" at bounding box center [896, 216] width 58 height 11
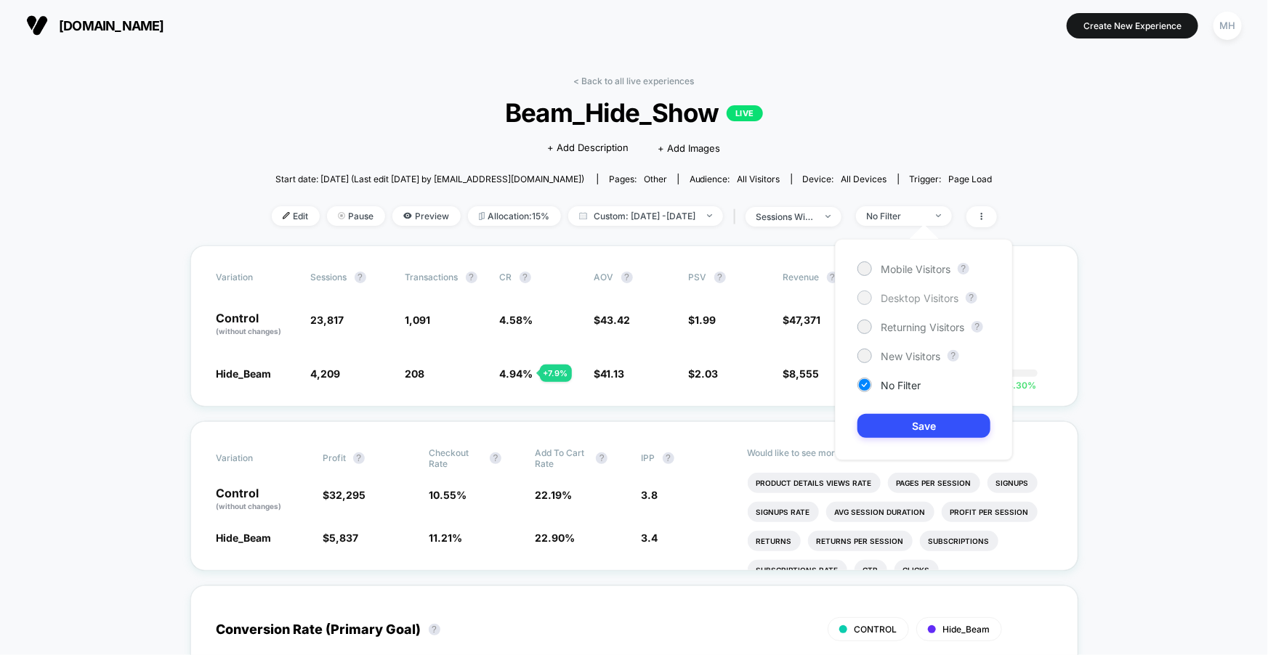
click at [869, 294] on div at bounding box center [864, 297] width 11 height 11
click at [928, 424] on button "Save" at bounding box center [923, 426] width 133 height 24
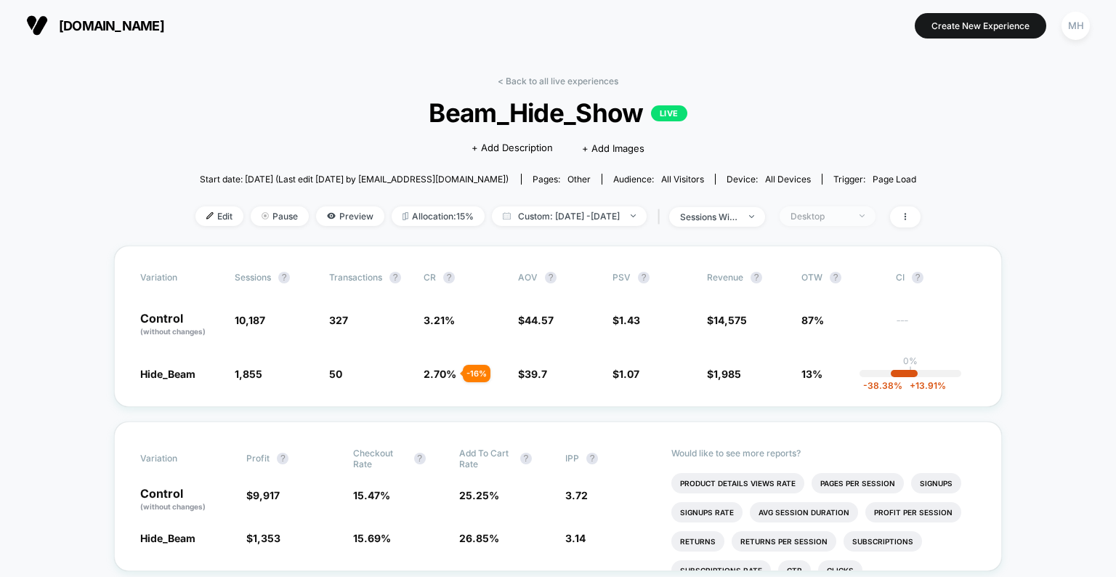
click at [876, 217] on span "Desktop" at bounding box center [828, 216] width 96 height 20
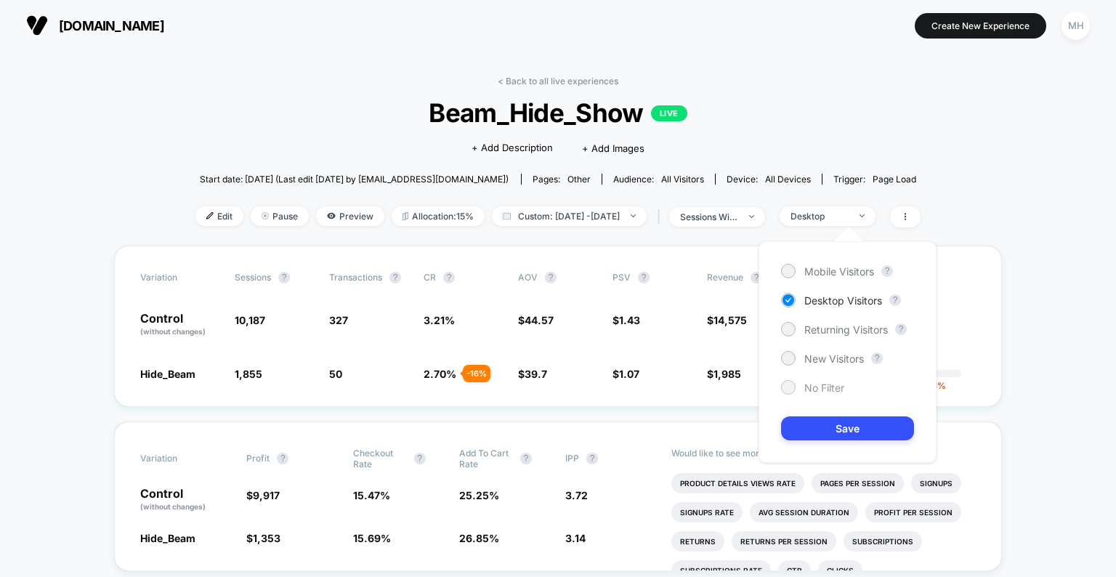
click at [784, 386] on div at bounding box center [788, 387] width 11 height 11
click at [825, 433] on button "Save" at bounding box center [847, 428] width 133 height 24
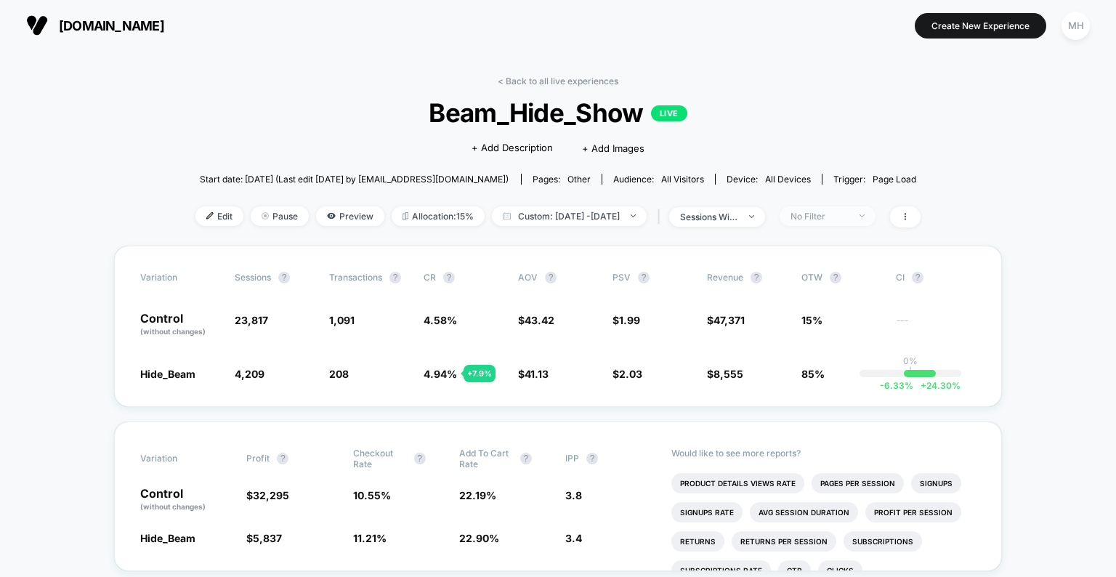
click at [866, 207] on span "No Filter" at bounding box center [828, 216] width 96 height 20
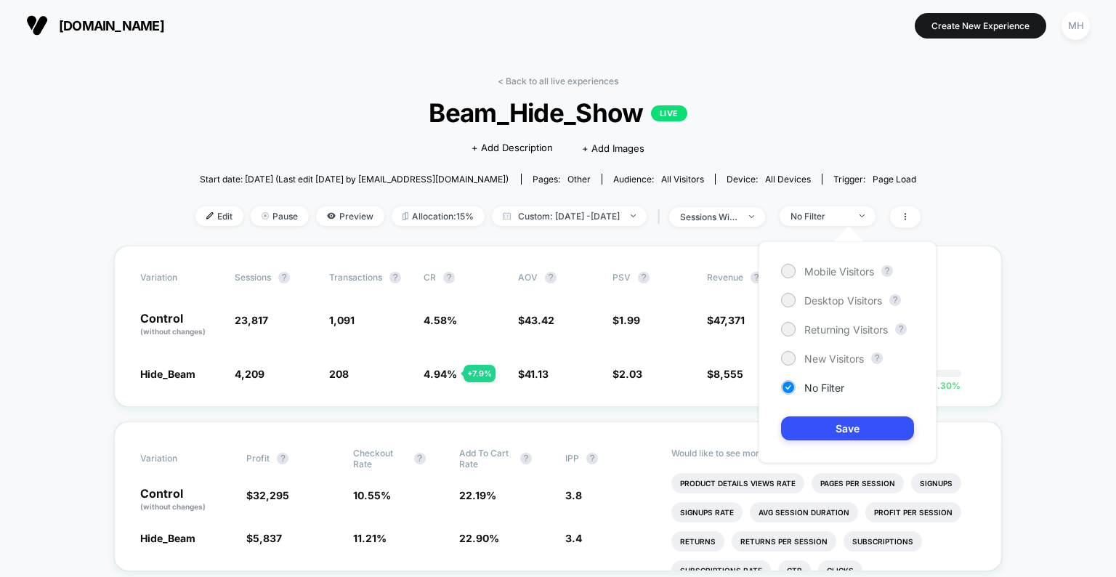
click at [812, 278] on div "Mobile Visitors ? Desktop Visitors ? Returning Visitors ? New Visitors ? No Fil…" at bounding box center [848, 352] width 178 height 222
click at [812, 275] on span "Mobile Visitors" at bounding box center [839, 271] width 70 height 12
click at [846, 436] on button "Save" at bounding box center [847, 428] width 133 height 24
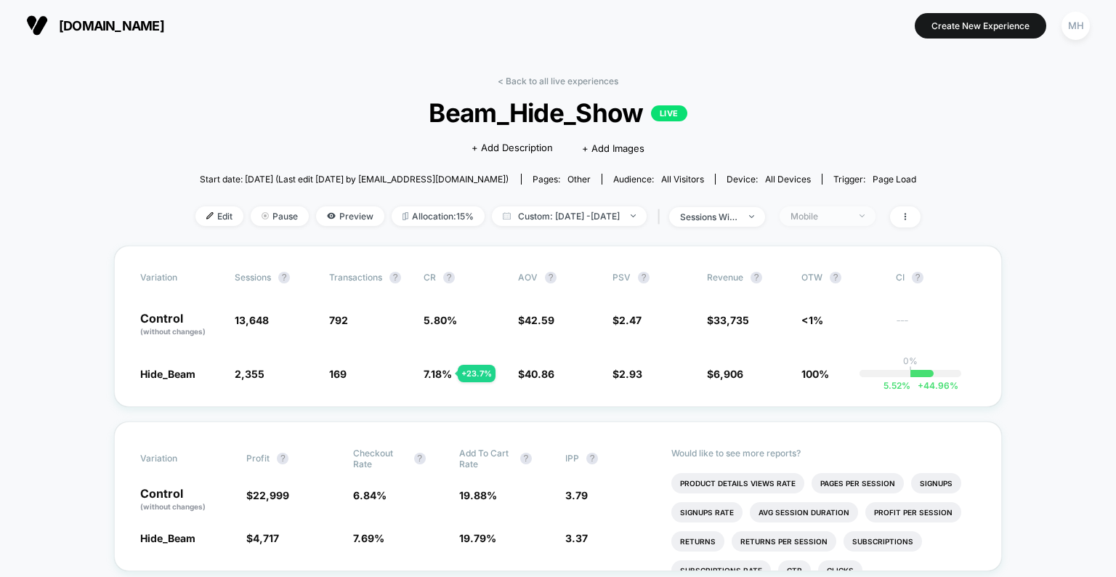
click at [844, 216] on div "Mobile" at bounding box center [820, 216] width 58 height 11
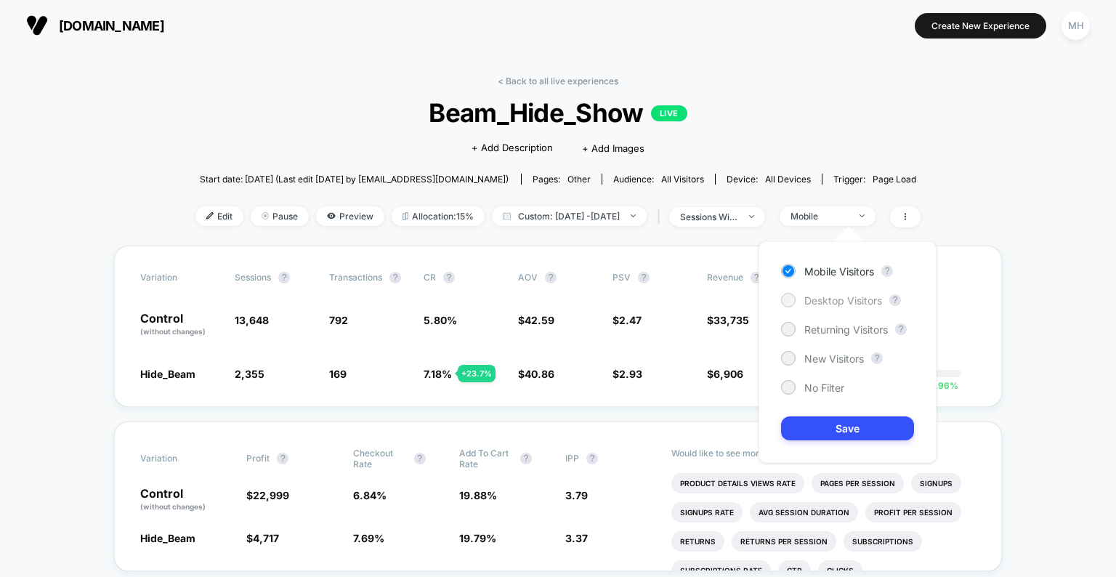
click at [815, 303] on span "Desktop Visitors" at bounding box center [843, 300] width 78 height 12
click at [817, 422] on button "Save" at bounding box center [847, 428] width 133 height 24
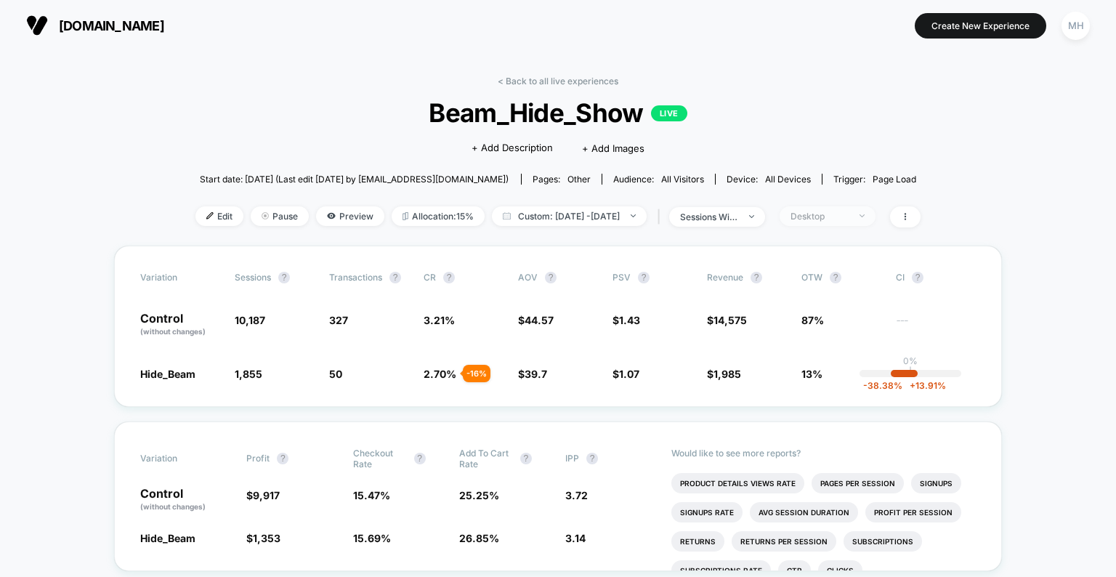
click at [849, 212] on div "Desktop" at bounding box center [820, 216] width 58 height 11
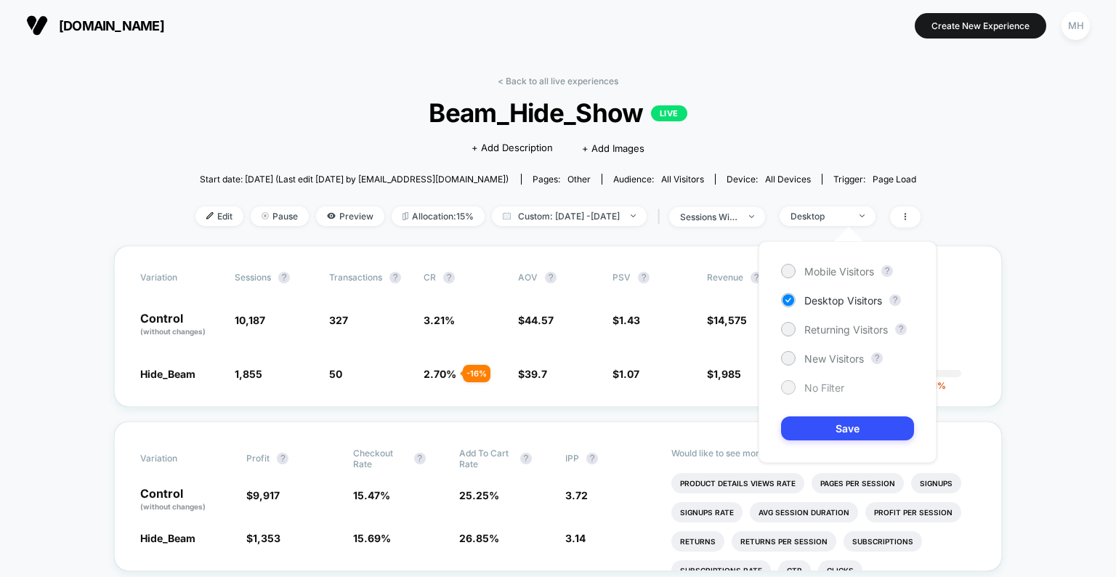
click at [791, 384] on div at bounding box center [788, 387] width 11 height 11
click at [817, 432] on button "Save" at bounding box center [847, 428] width 133 height 24
